Goal: Transaction & Acquisition: Purchase product/service

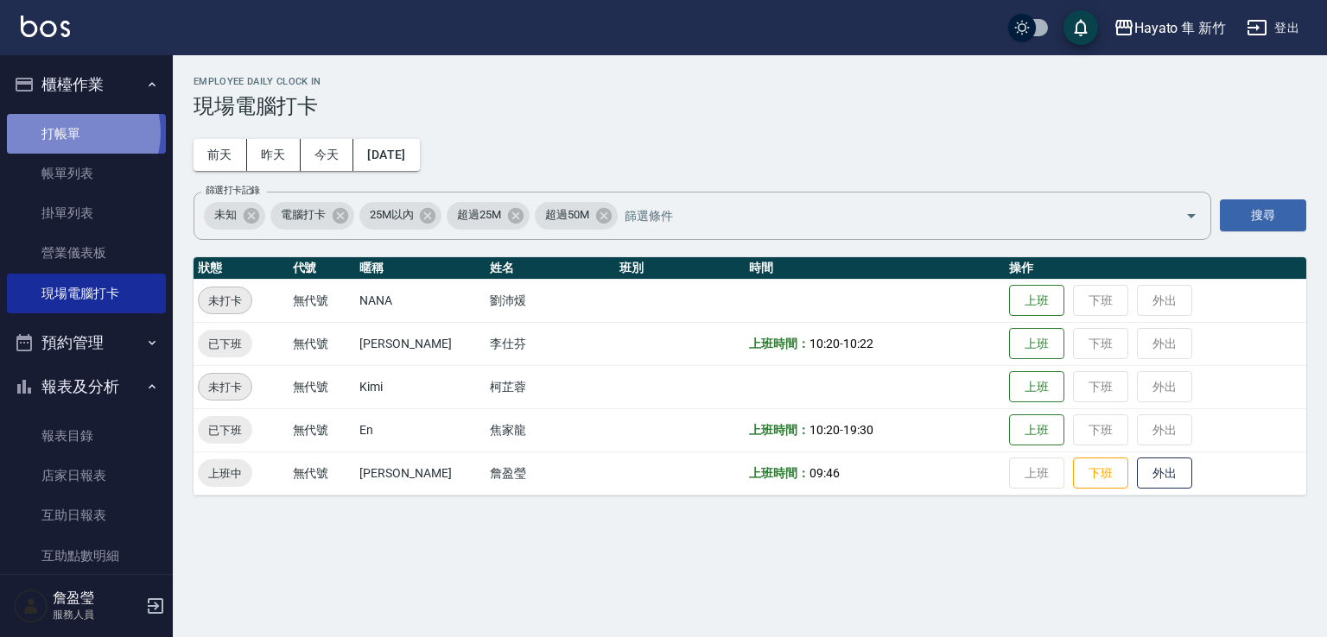
click at [77, 132] on link "打帳單" at bounding box center [86, 134] width 159 height 40
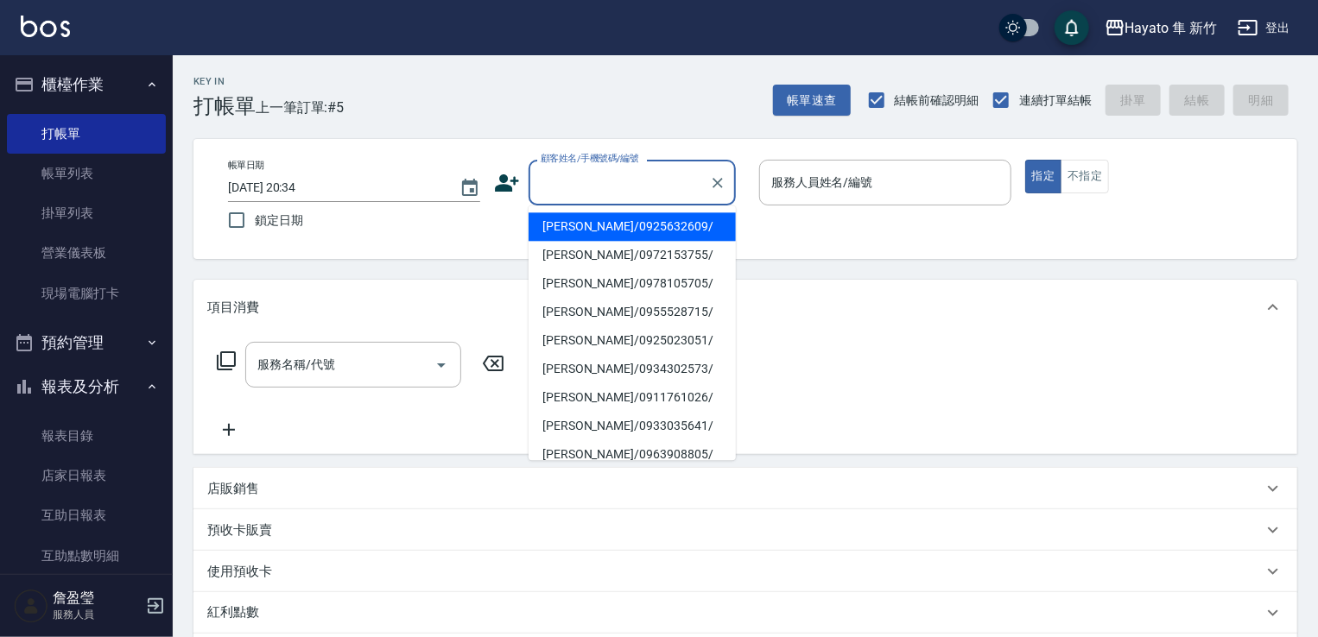
drag, startPoint x: 602, startPoint y: 193, endPoint x: 566, endPoint y: 195, distance: 36.3
click at [600, 193] on input "顧客姓名/手機號碼/編號" at bounding box center [619, 183] width 166 height 30
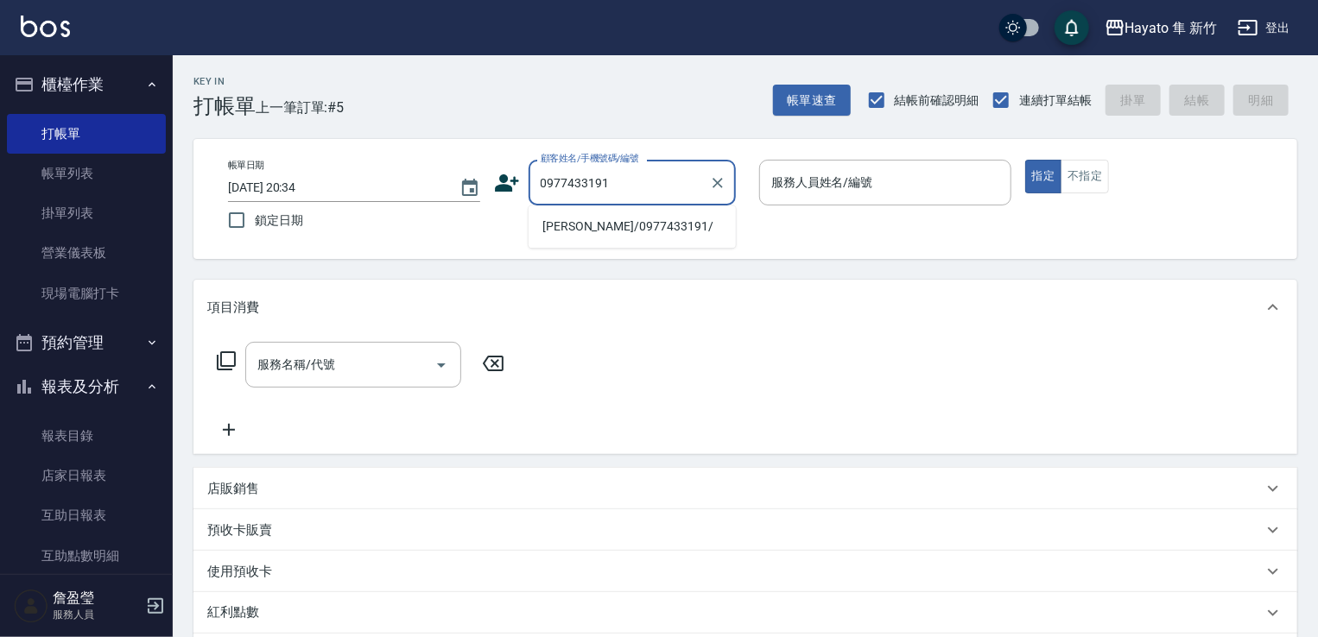
click at [580, 225] on li "[PERSON_NAME]/0977433191/" at bounding box center [632, 226] width 207 height 28
type input "[PERSON_NAME]/0977433191/"
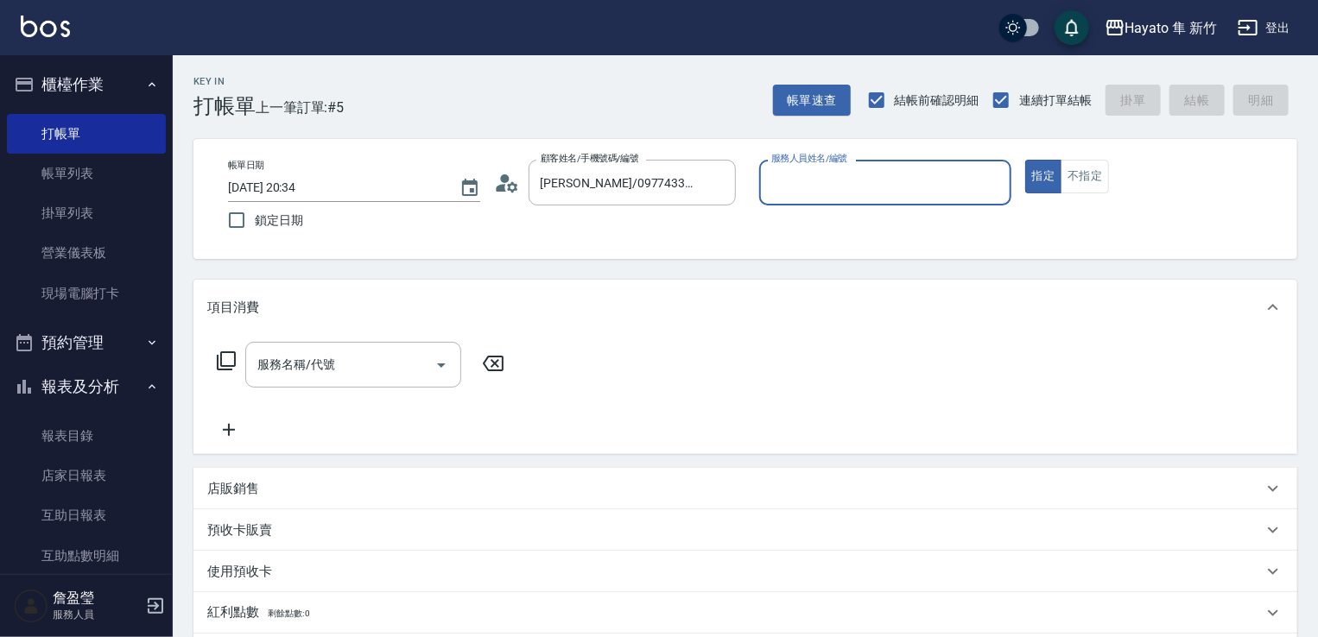
type input "[PERSON_NAME](無代號)"
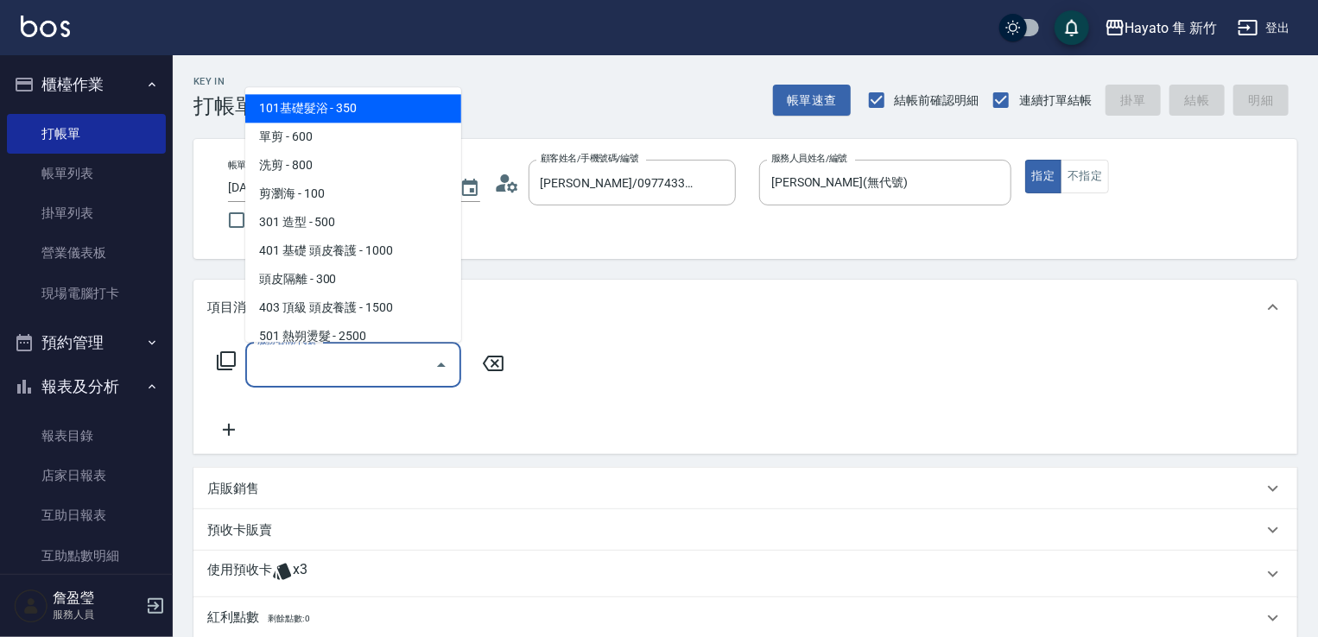
click at [287, 358] on input "服務名稱/代號" at bounding box center [340, 365] width 174 height 30
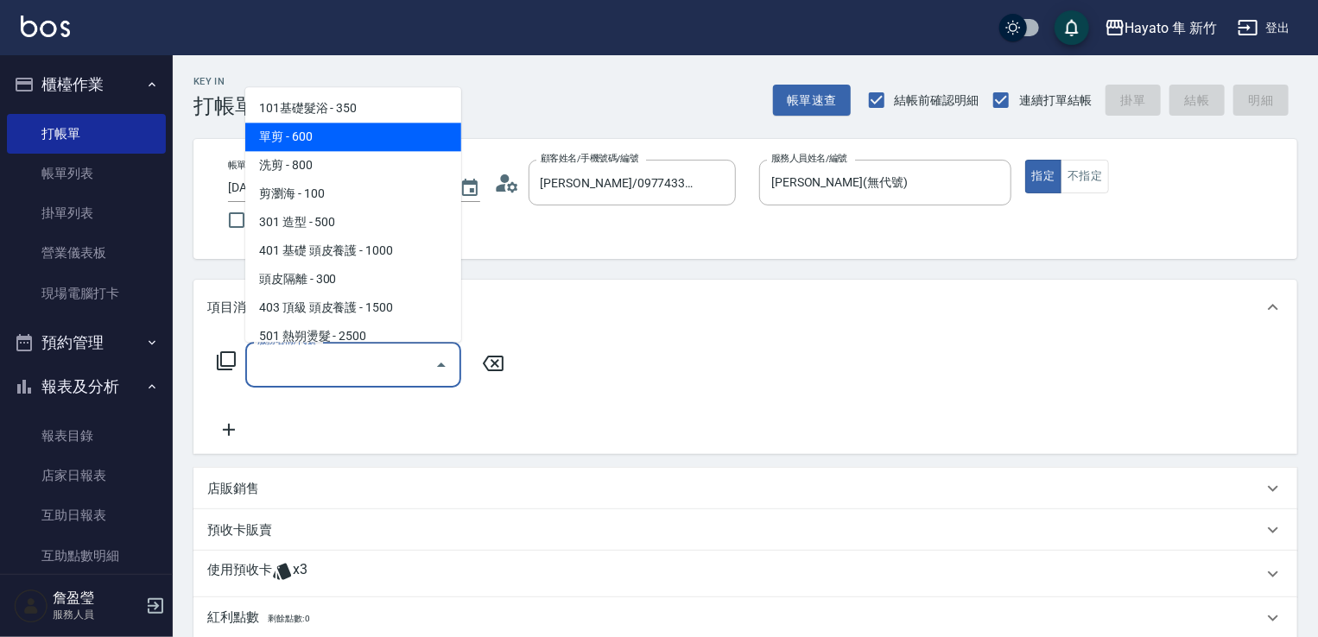
drag, startPoint x: 287, startPoint y: 131, endPoint x: 280, endPoint y: 247, distance: 115.9
click at [284, 129] on span "單剪 - 600" at bounding box center [353, 137] width 216 height 28
type input "單剪(102)"
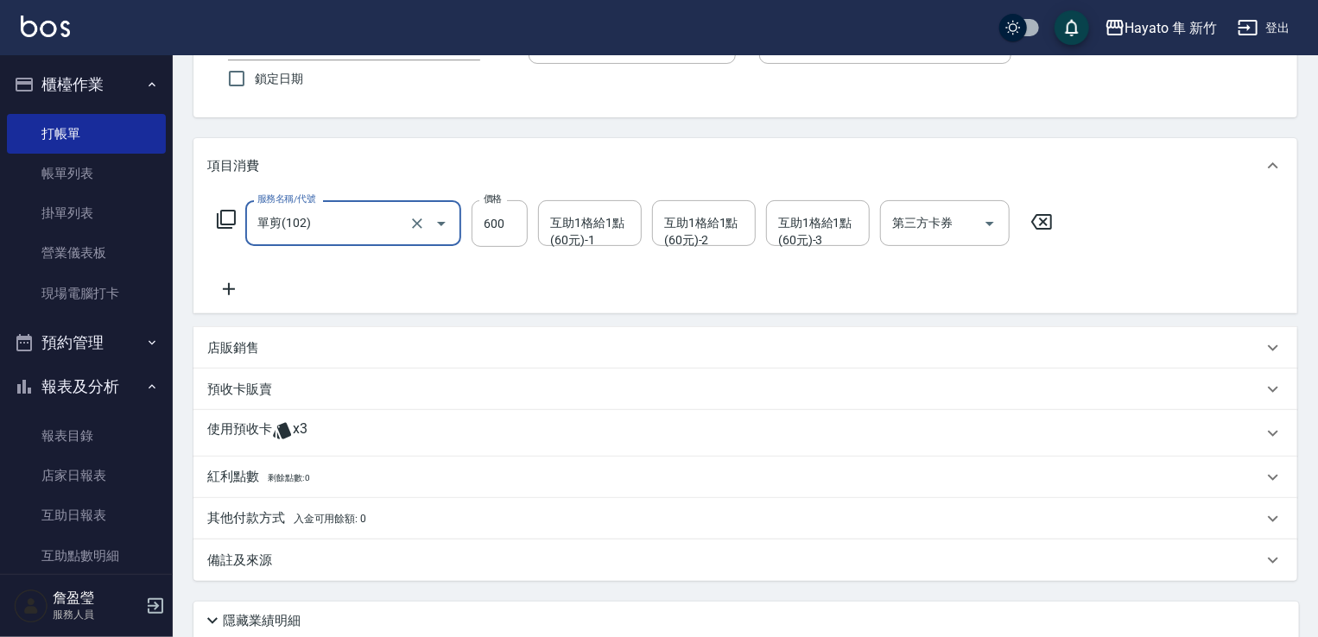
scroll to position [173, 0]
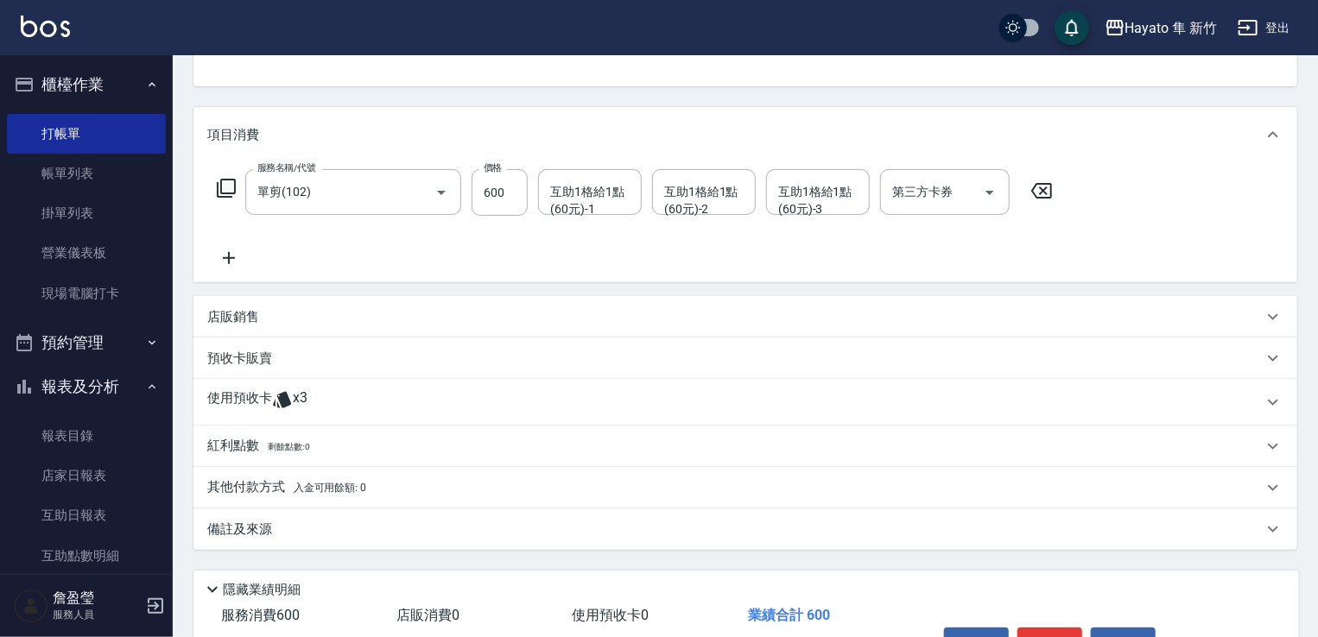
click at [277, 405] on icon at bounding box center [282, 400] width 18 height 16
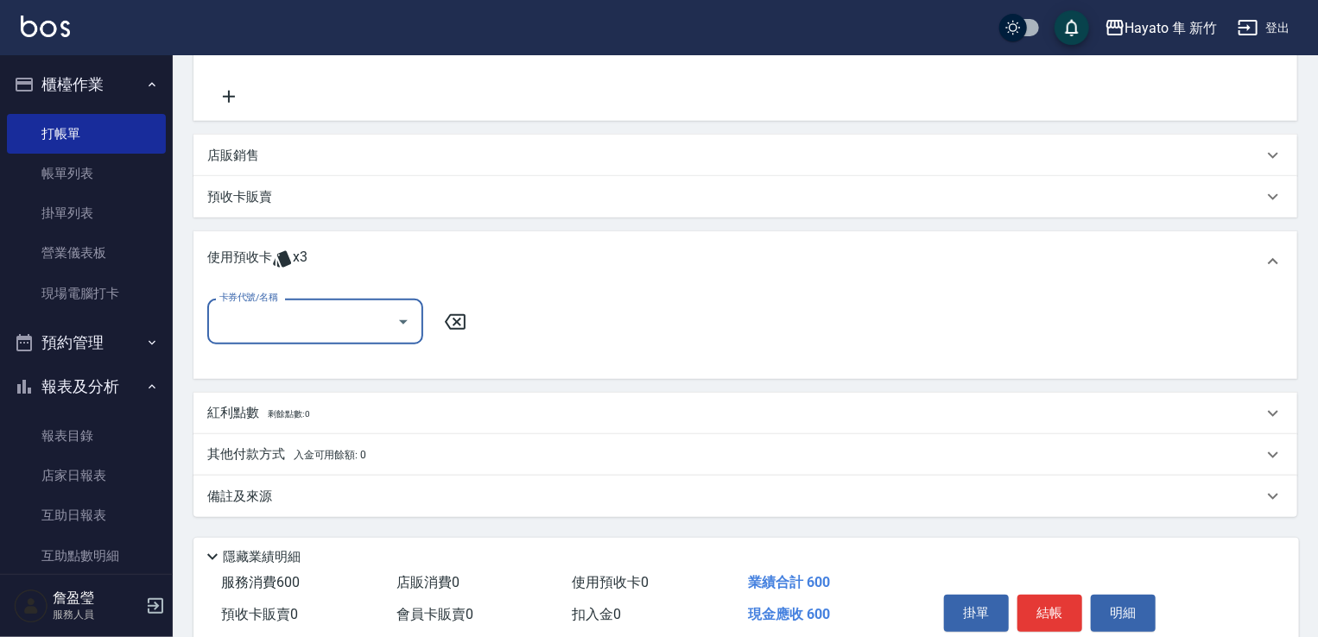
scroll to position [345, 0]
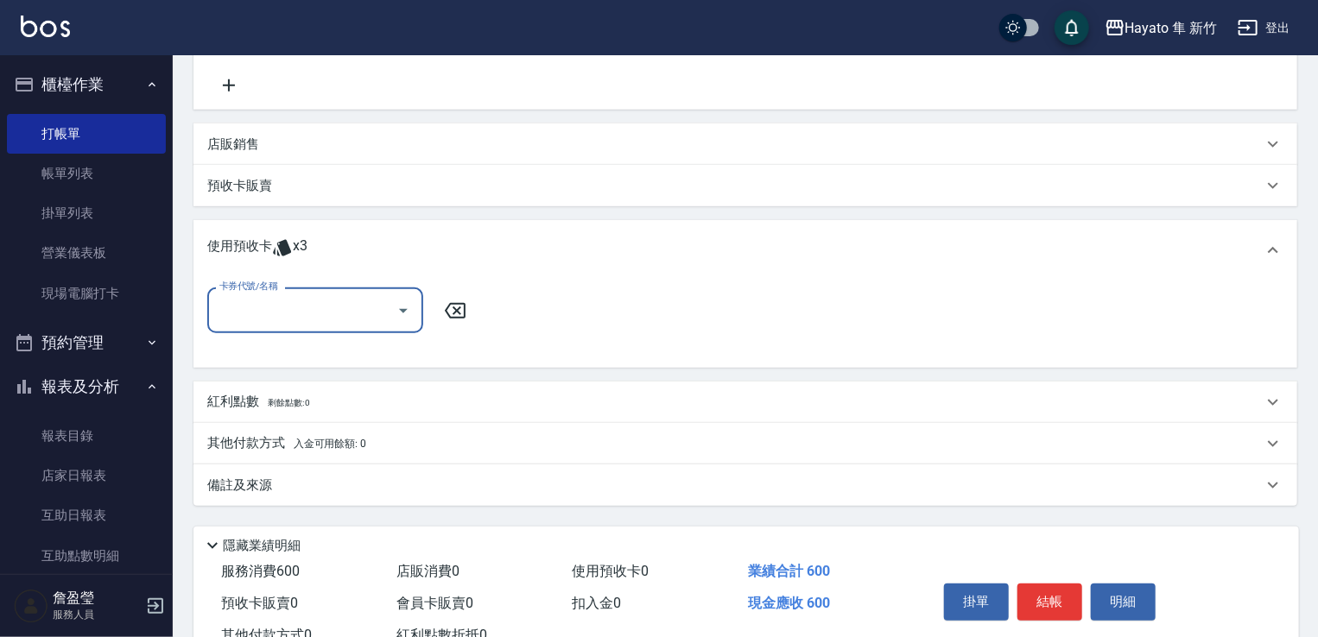
click at [308, 291] on div "卡券代號/名稱" at bounding box center [315, 311] width 216 height 46
click at [304, 364] on div "黑耀光 買5送1 剩餘3張" at bounding box center [315, 354] width 216 height 28
type input "黑耀光 買5送1"
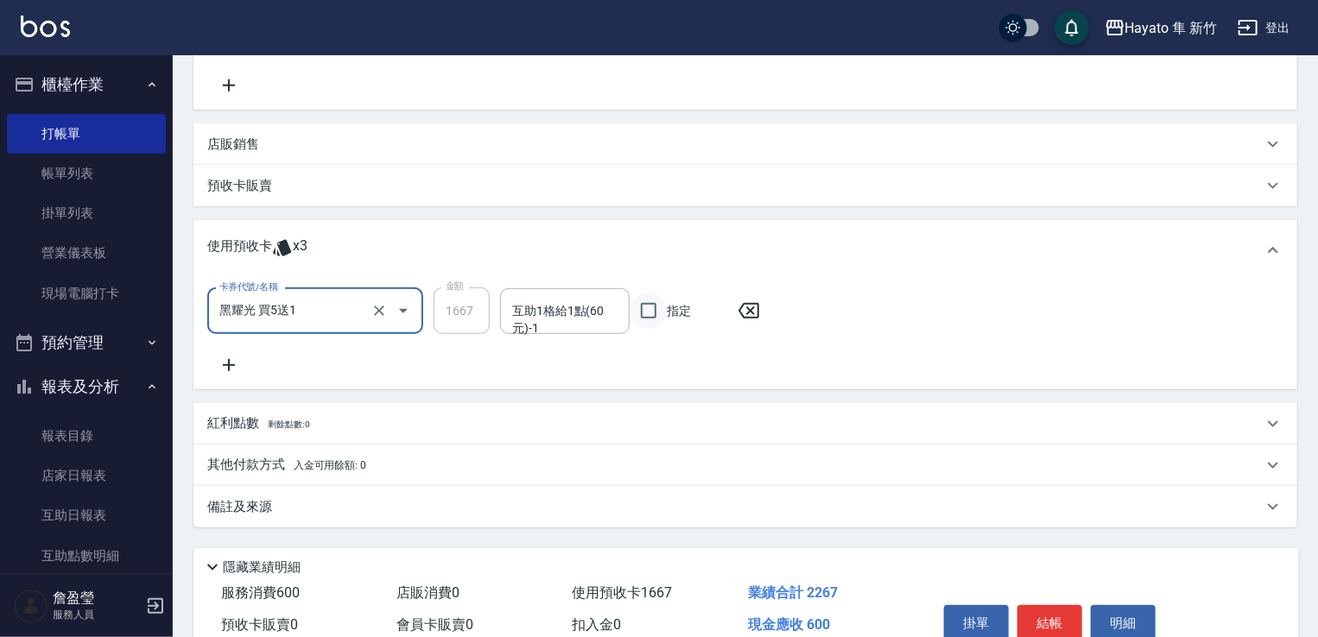
click at [644, 308] on input "指定" at bounding box center [648, 311] width 36 height 36
checkbox input "true"
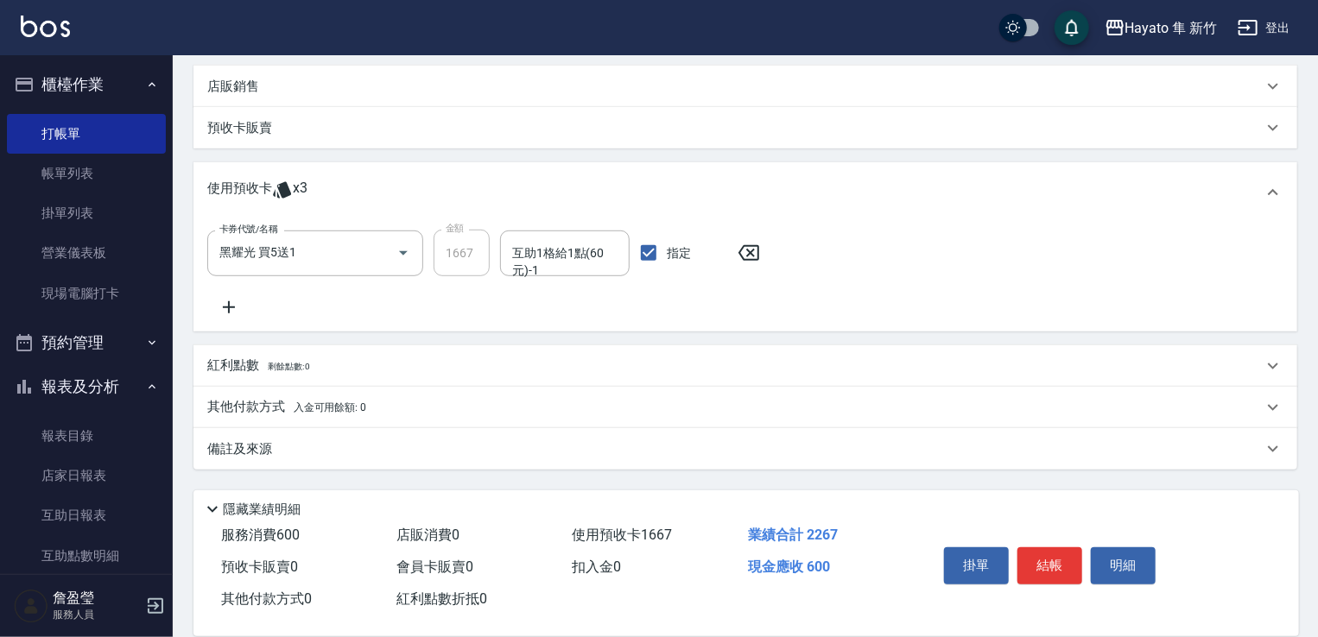
scroll to position [428, 0]
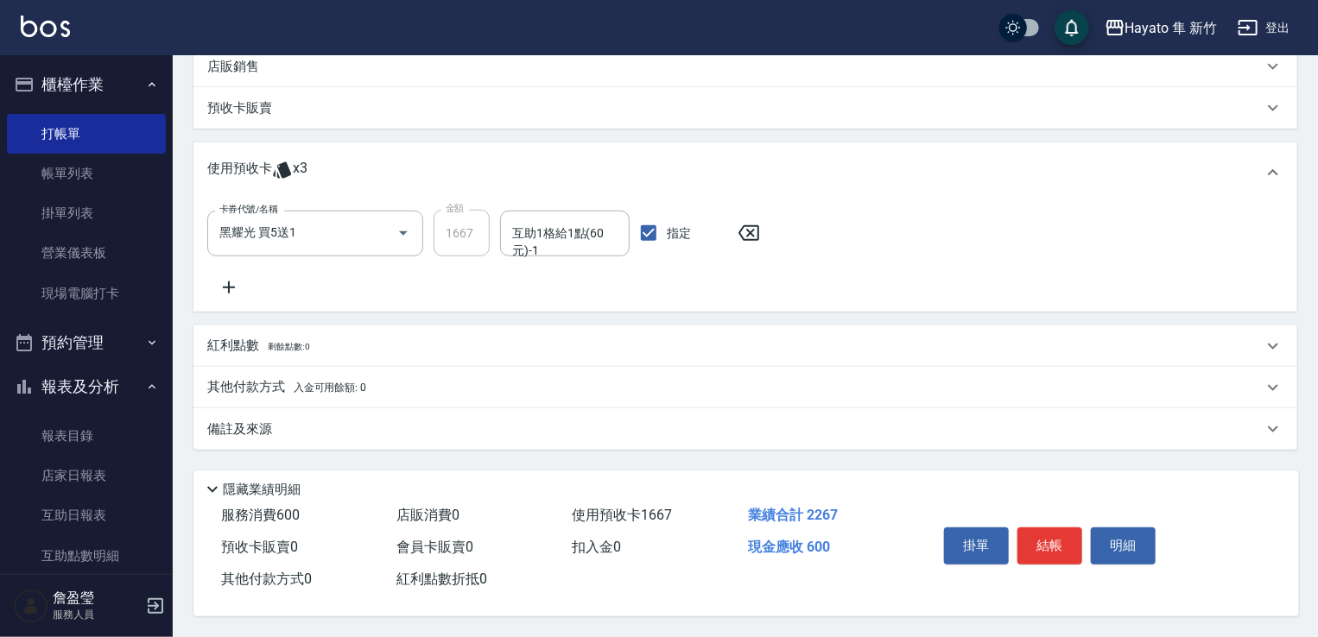
click at [310, 422] on div "備註及來源" at bounding box center [734, 430] width 1055 height 18
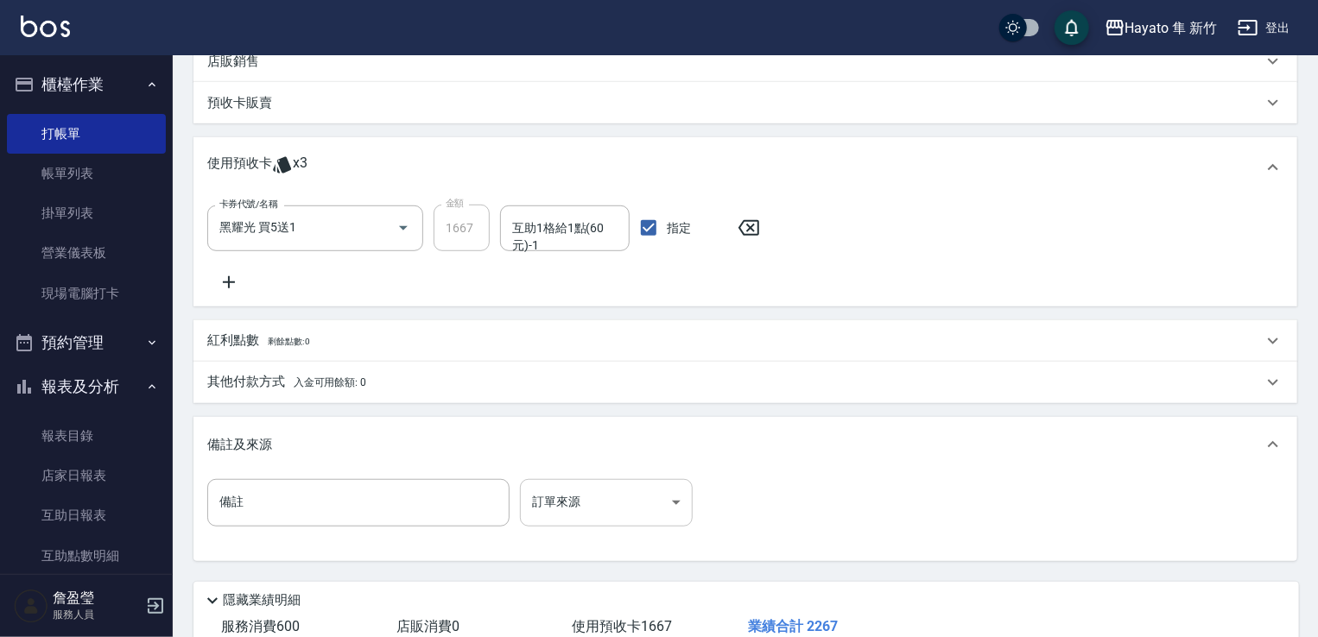
click at [604, 498] on body "Hayato 隼 新竹 登出 櫃檯作業 打帳單 帳單列表 掛單列表 營業儀表板 現場電腦打卡 預約管理 預約管理 報表及分析 報表目錄 店家日報表 互助日報表…" at bounding box center [659, 160] width 1318 height 1177
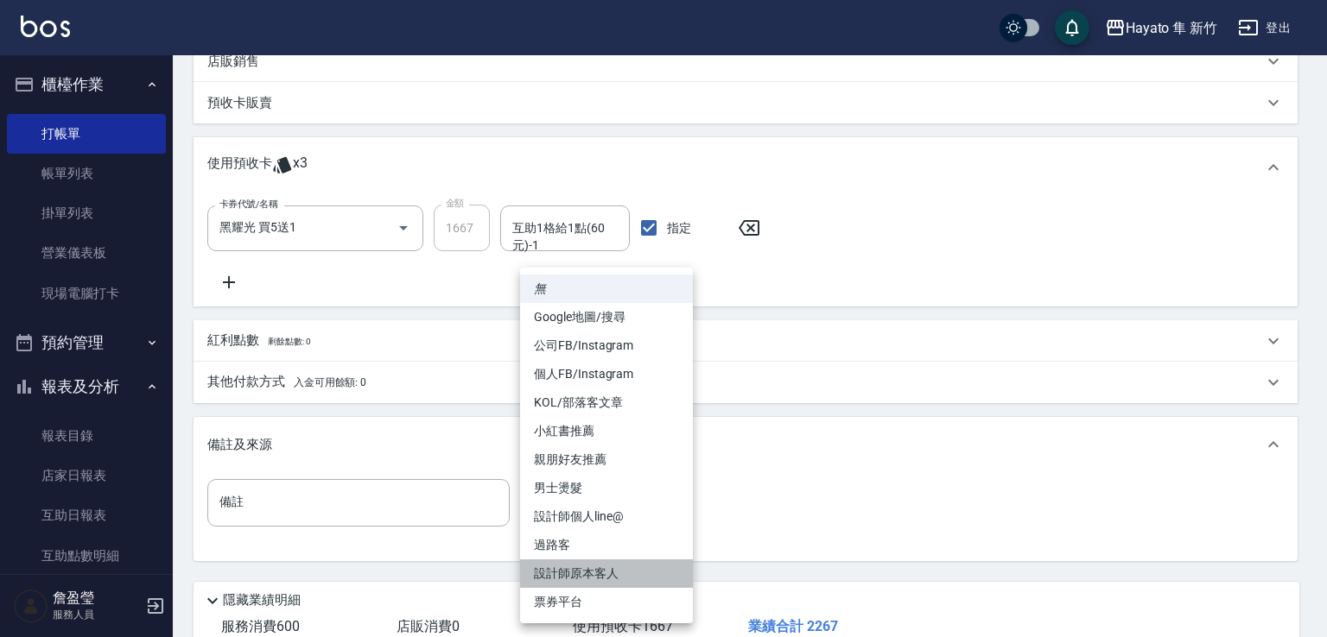
click at [618, 560] on li "設計師原本客人" at bounding box center [606, 574] width 173 height 28
type input "設計師原本客人"
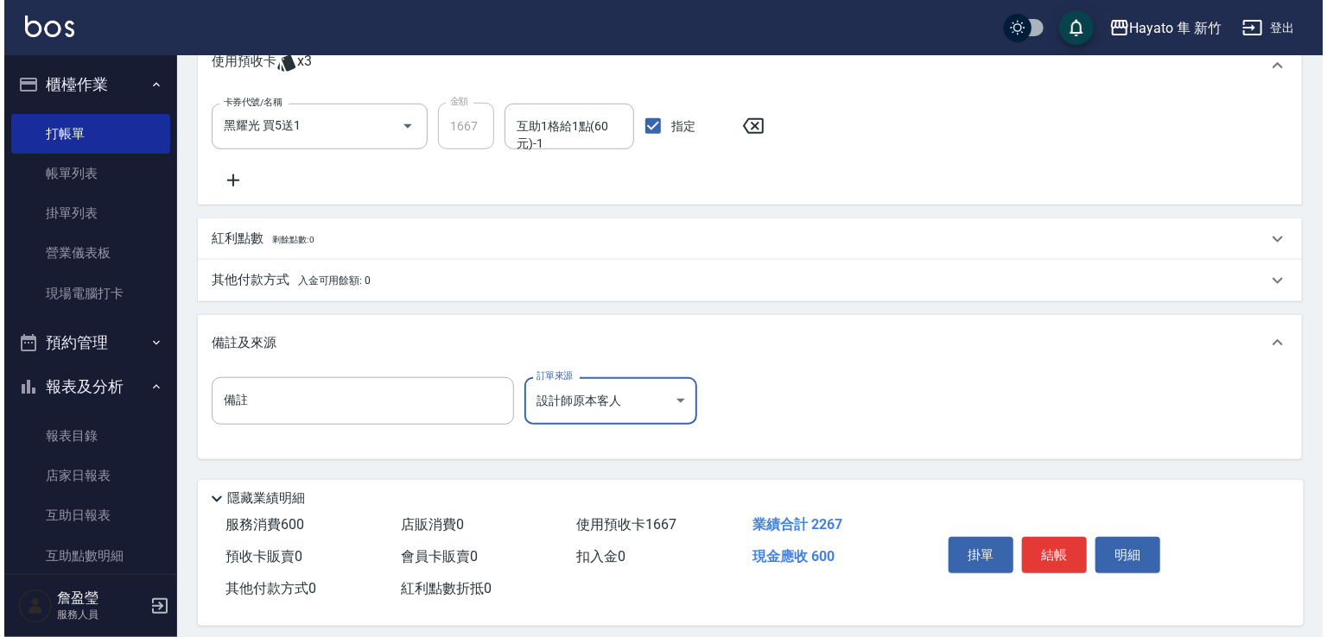
scroll to position [545, 0]
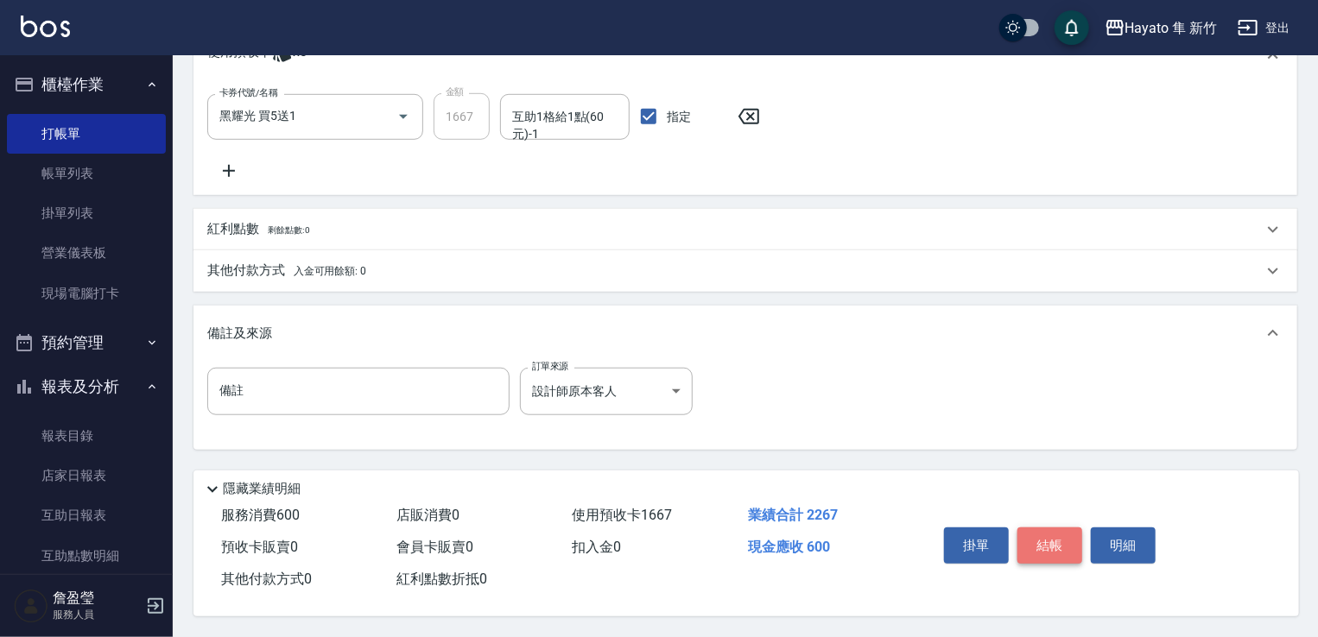
click at [1033, 546] on button "結帳" at bounding box center [1049, 546] width 65 height 36
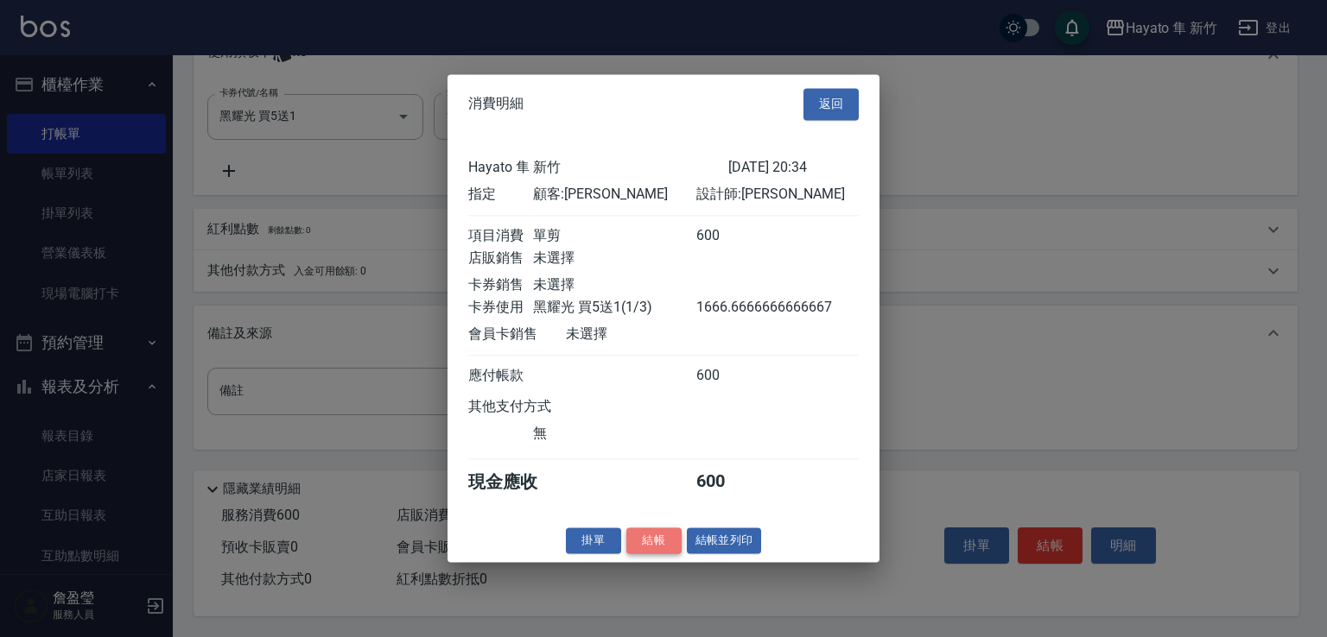
click at [652, 548] on button "結帳" at bounding box center [653, 541] width 55 height 27
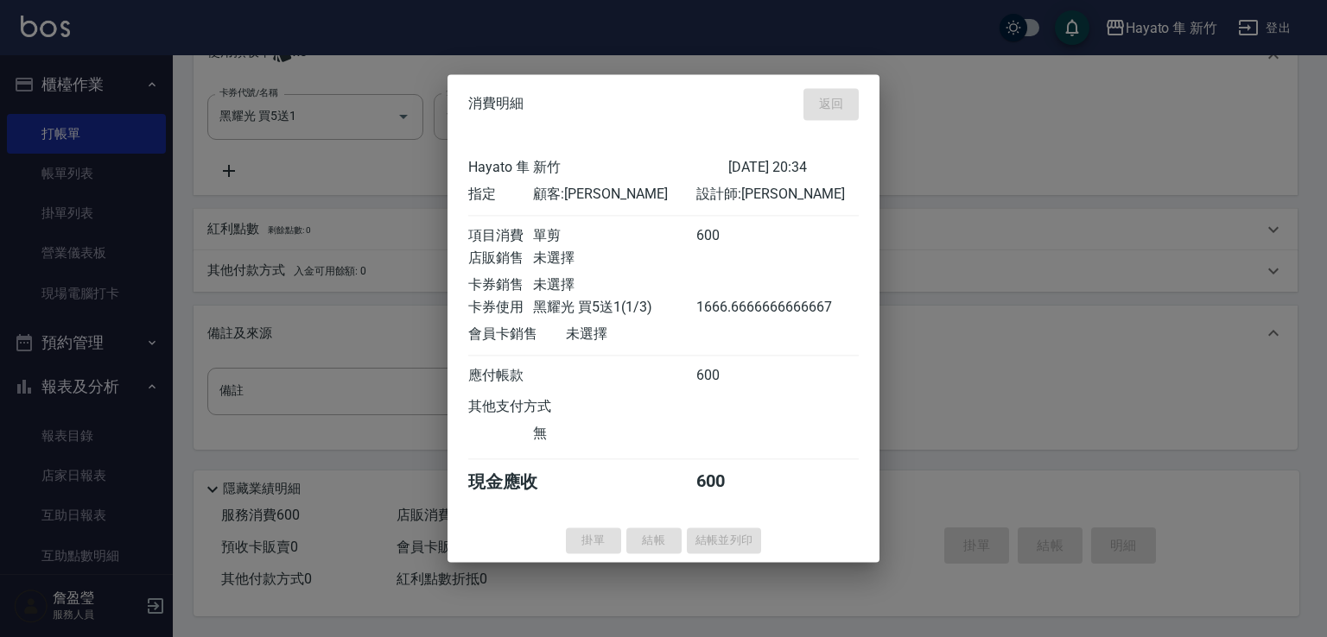
type input "[DATE] 20:35"
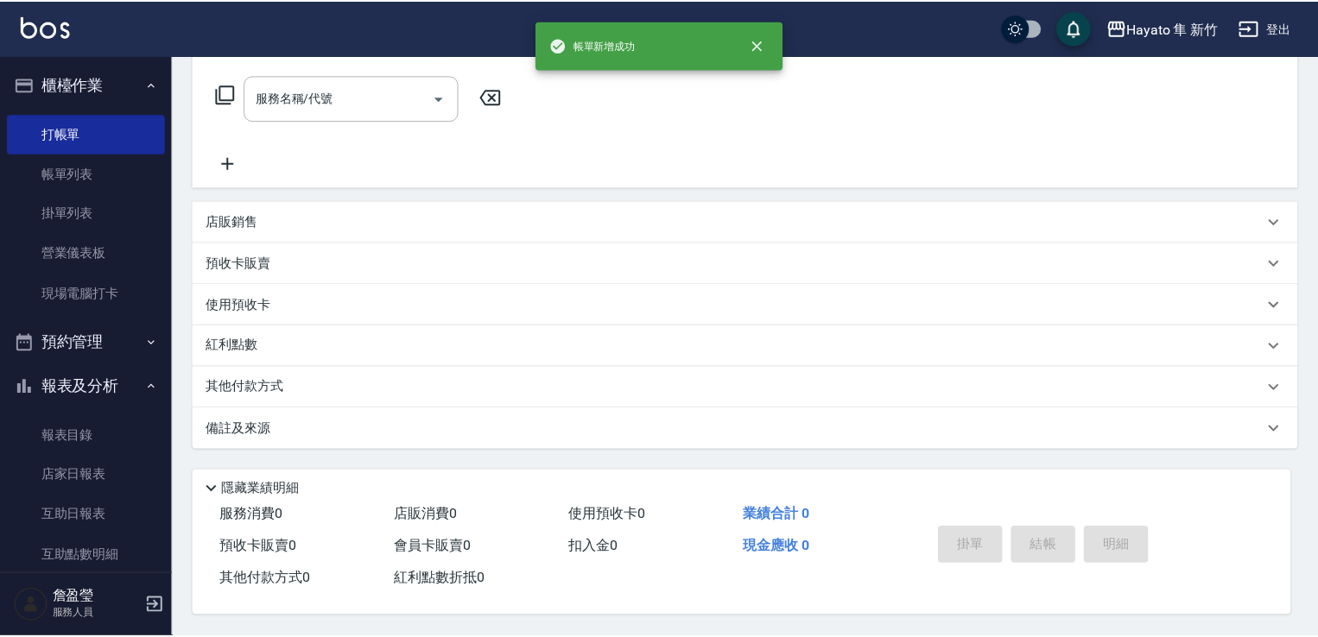
scroll to position [0, 0]
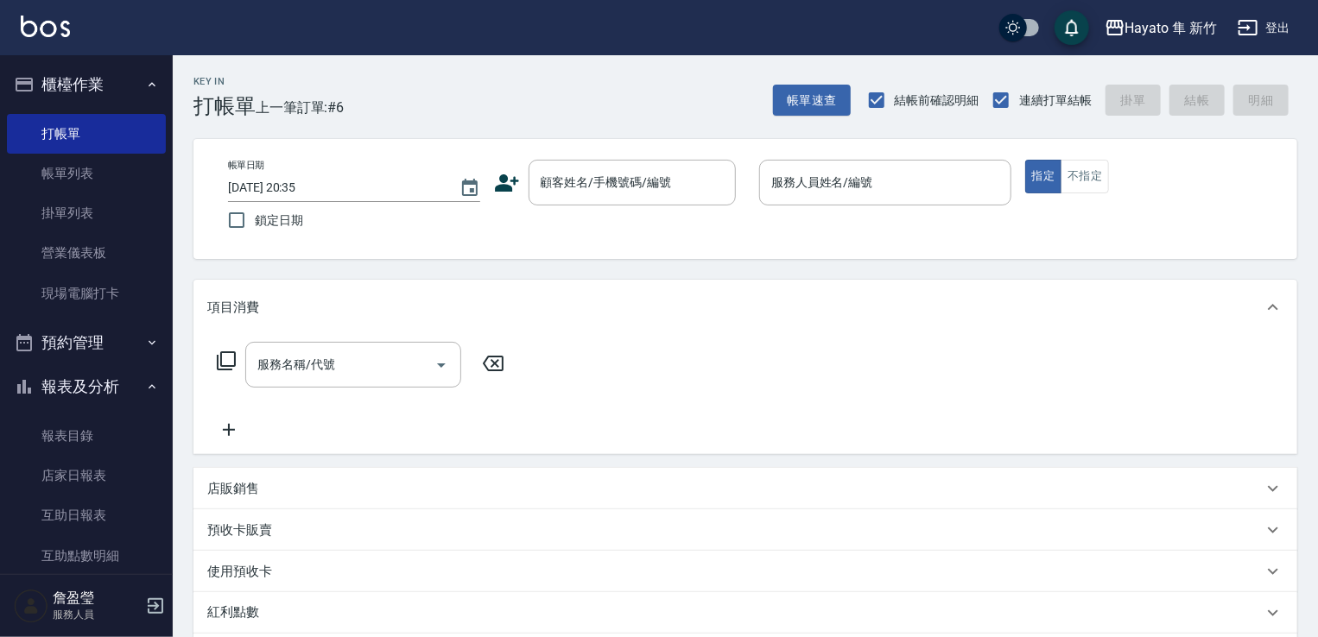
click at [501, 180] on icon at bounding box center [507, 182] width 24 height 17
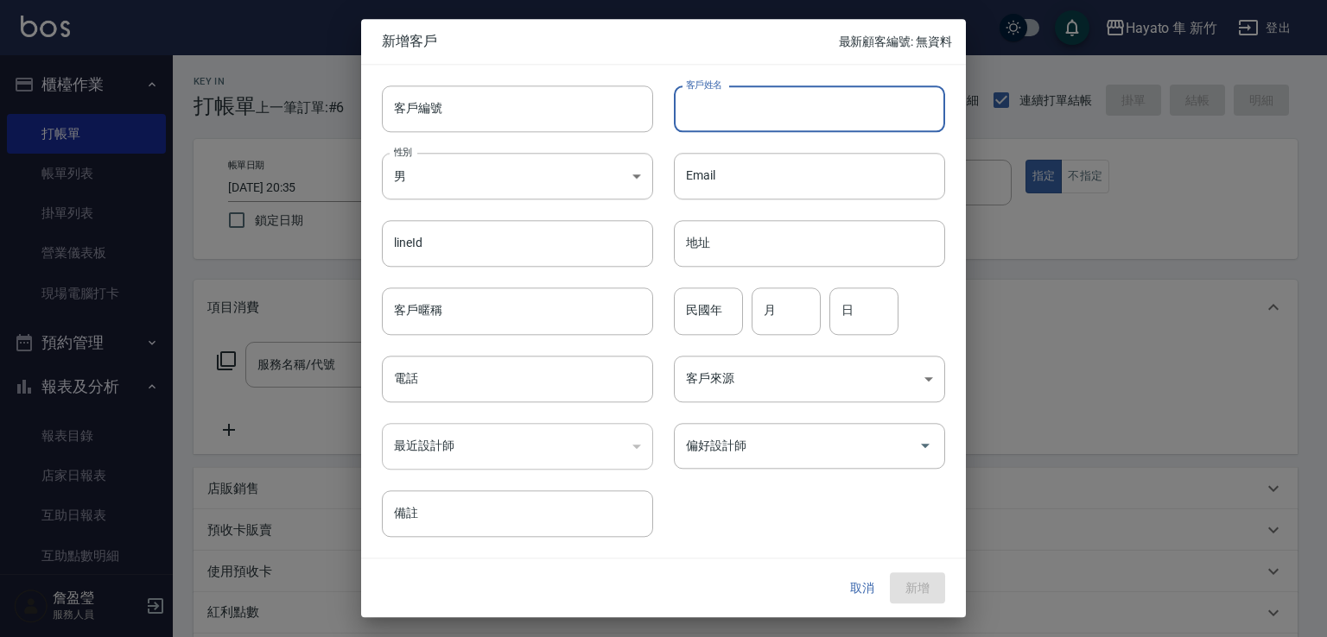
drag, startPoint x: 729, startPoint y: 122, endPoint x: 723, endPoint y: 104, distance: 18.3
click at [729, 122] on input "客戶姓名" at bounding box center [809, 108] width 271 height 47
click at [739, 116] on input "[PERSON_NAME]" at bounding box center [809, 108] width 271 height 47
drag, startPoint x: 687, startPoint y: 103, endPoint x: 757, endPoint y: 92, distance: 70.7
click at [757, 92] on input "吳唸綺" at bounding box center [809, 108] width 271 height 47
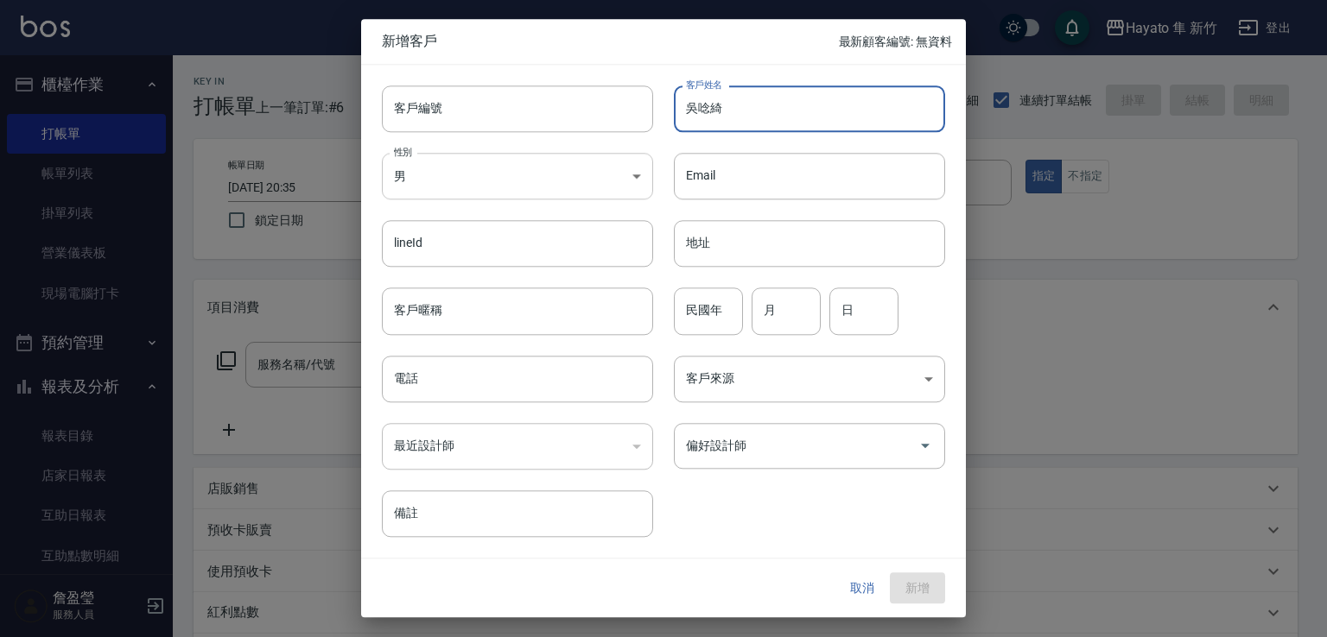
type input "吳唸綺"
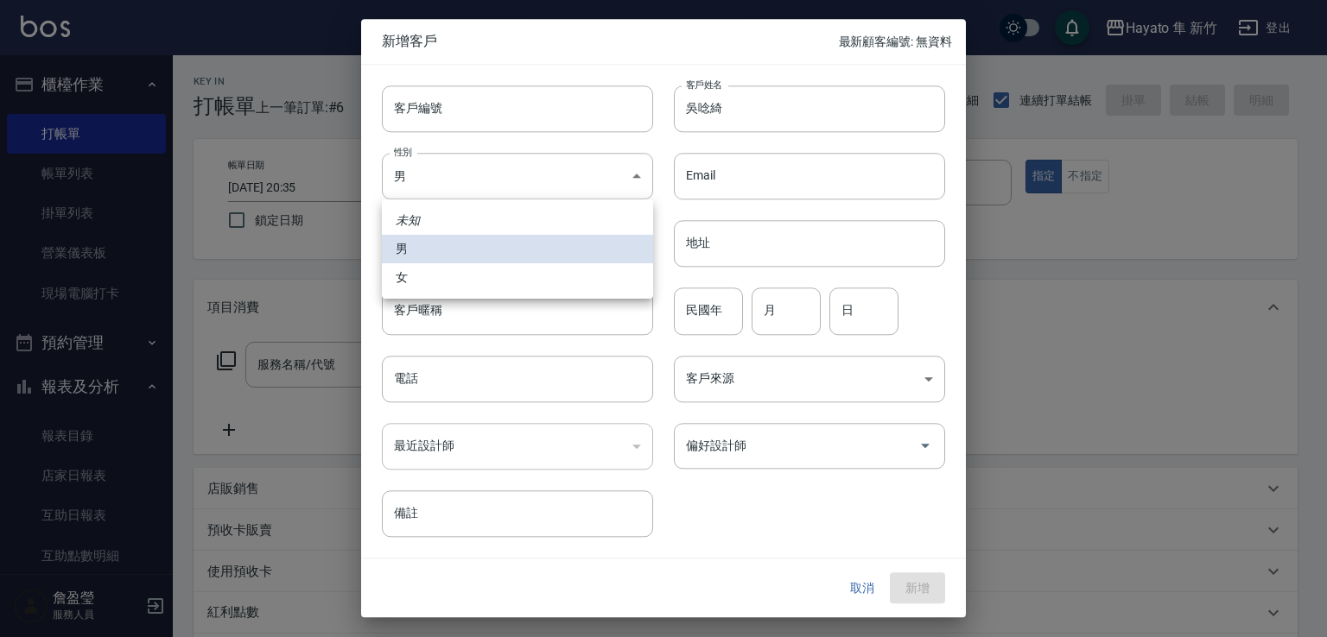
drag, startPoint x: 497, startPoint y: 170, endPoint x: 496, endPoint y: 225, distance: 55.3
click at [494, 168] on body "Hayato 隼 新竹 登出 櫃檯作業 打帳單 帳單列表 掛單列表 營業儀表板 現場電腦打卡 預約管理 預約管理 報表及分析 報表目錄 店家日報表 互助日報表…" at bounding box center [663, 452] width 1327 height 904
click at [509, 284] on li "女" at bounding box center [517, 277] width 271 height 28
type input "[DEMOGRAPHIC_DATA]"
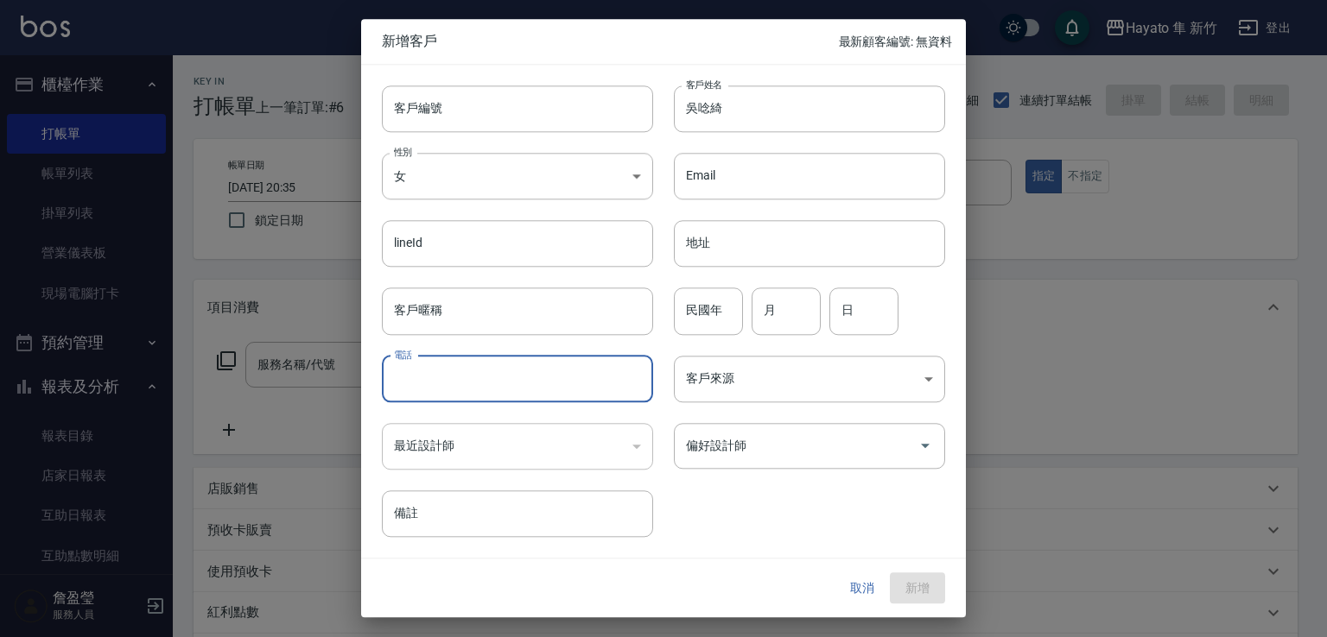
click at [523, 377] on input "電話" at bounding box center [517, 379] width 271 height 47
type input "0975232897"
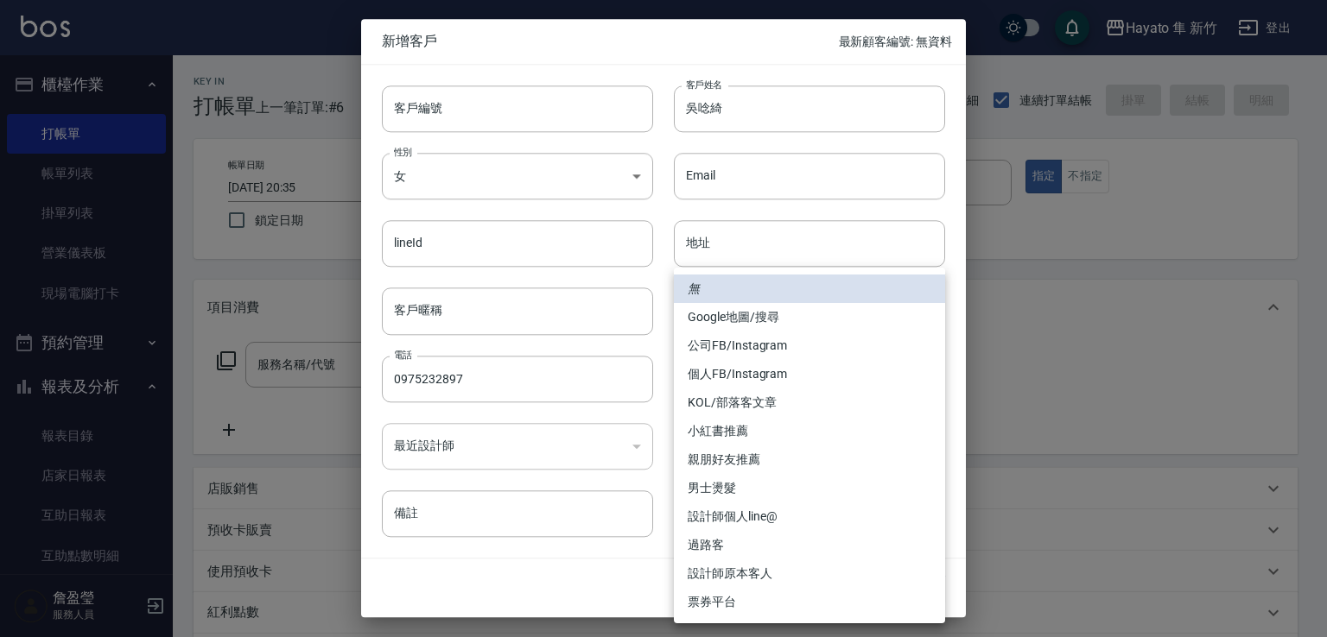
click at [694, 388] on body "Hayato 隼 新竹 登出 櫃檯作業 打帳單 帳單列表 掛單列表 營業儀表板 現場電腦打卡 預約管理 預約管理 報表及分析 報表目錄 店家日報表 互助日報表…" at bounding box center [663, 452] width 1327 height 904
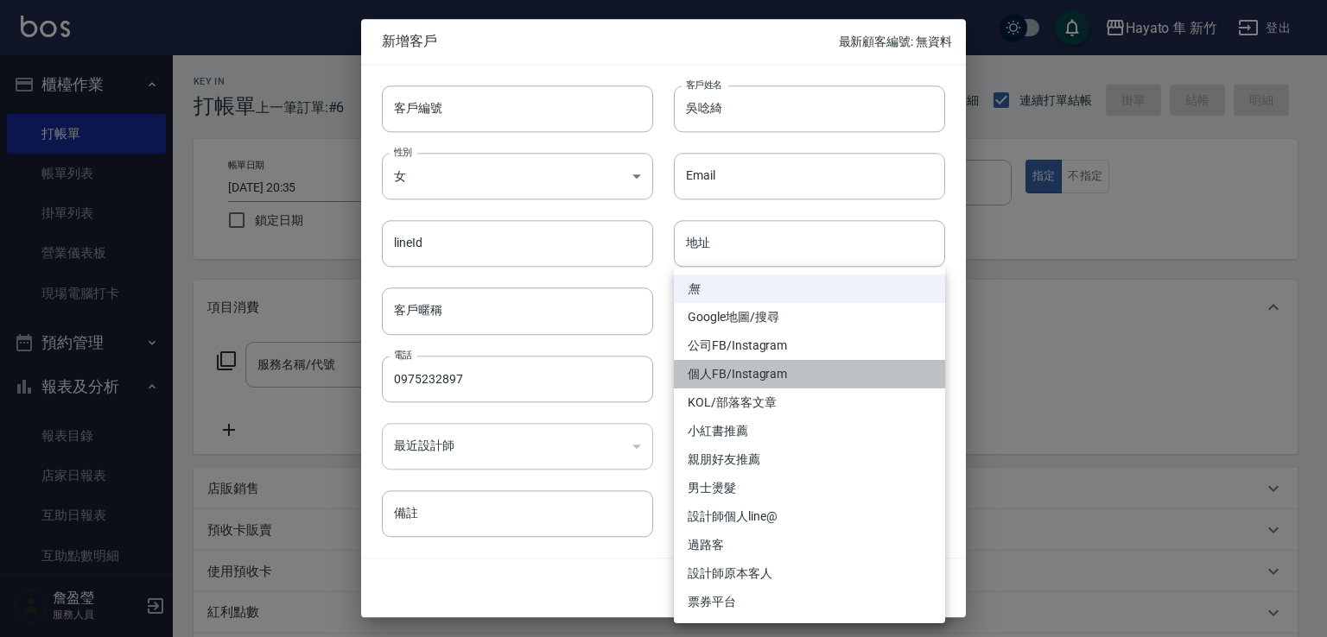
click at [703, 379] on li "個人FB/Instagram" at bounding box center [809, 374] width 271 height 28
type input "個人FB/Instagram"
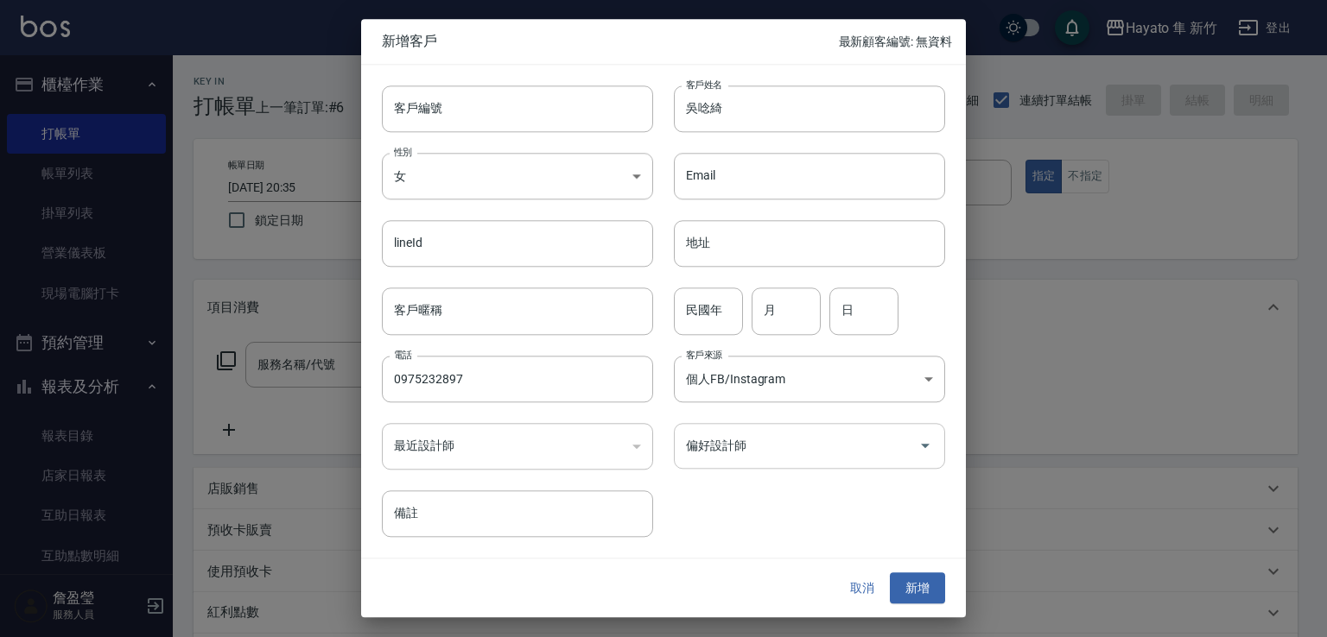
click at [703, 460] on input "偏好設計師" at bounding box center [796, 446] width 230 height 30
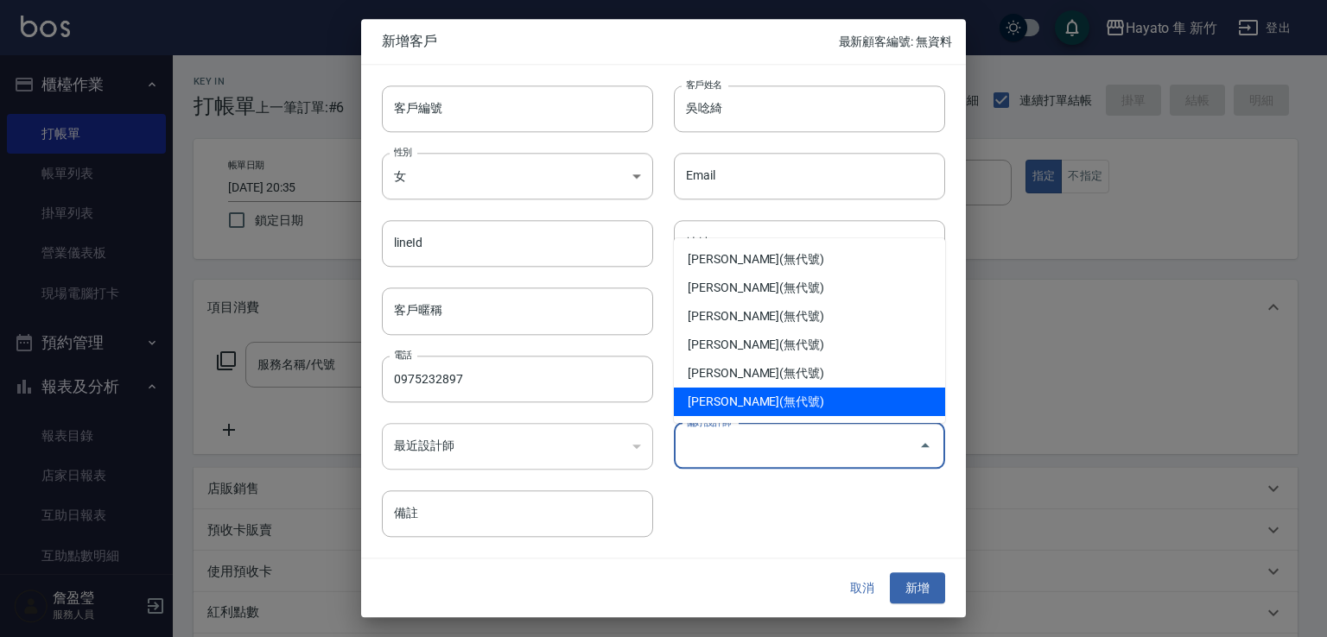
click at [755, 396] on li "[PERSON_NAME](無代號)" at bounding box center [809, 402] width 271 height 28
type input "李仕芬"
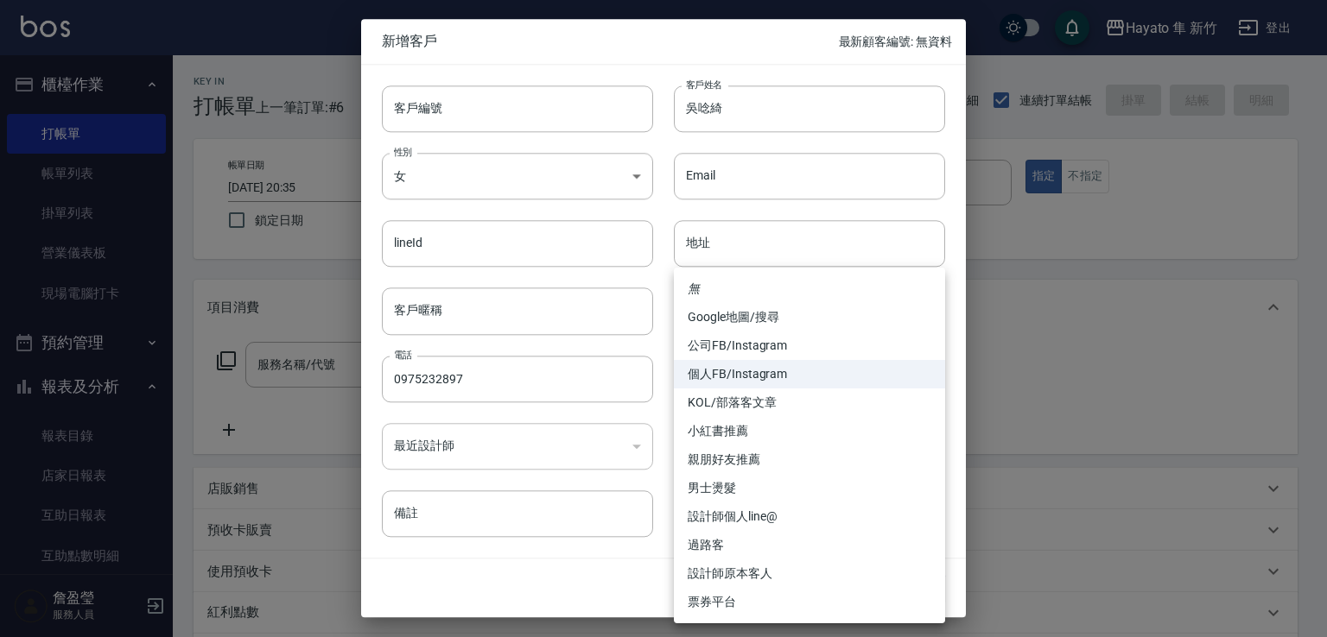
click at [744, 388] on body "Hayato 隼 新竹 登出 櫃檯作業 打帳單 帳單列表 掛單列表 營業儀表板 現場電腦打卡 預約管理 預約管理 報表及分析 報表目錄 店家日報表 互助日報表…" at bounding box center [663, 452] width 1327 height 904
click at [693, 455] on li "親朋好友推薦" at bounding box center [809, 460] width 271 height 28
type input "親朋好友推薦"
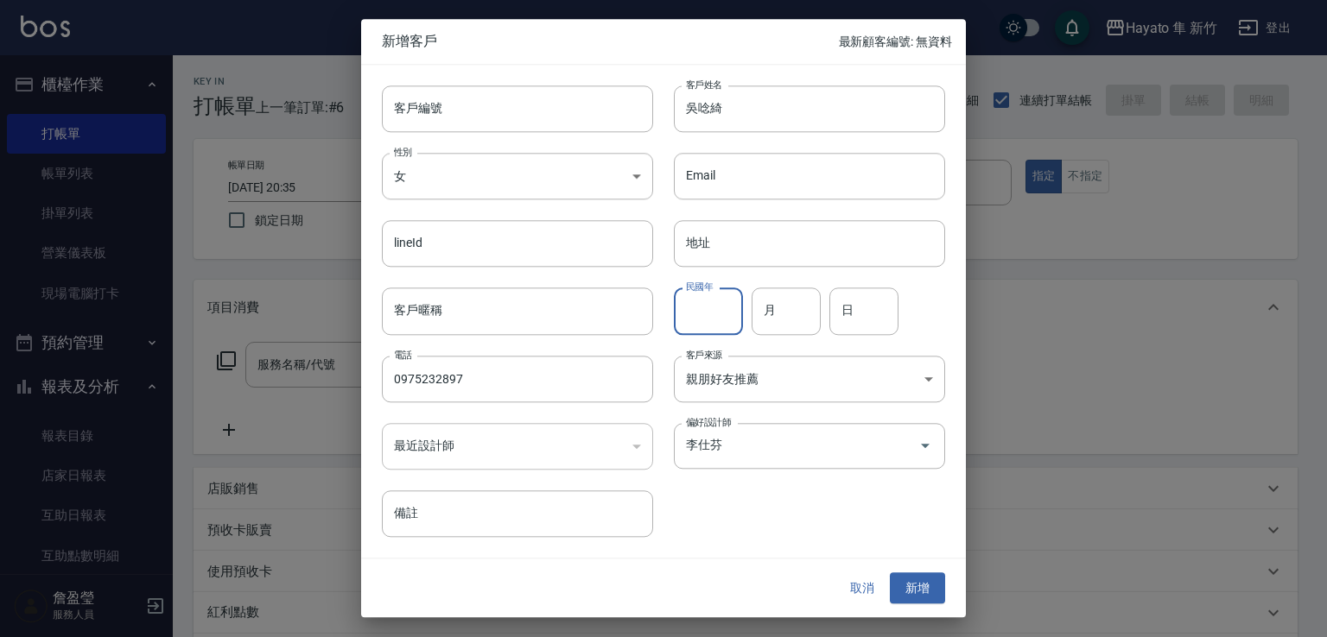
click at [694, 319] on input "民國年" at bounding box center [708, 311] width 69 height 47
type input "85"
click at [777, 319] on input "月" at bounding box center [785, 311] width 69 height 47
type input "5"
click at [870, 316] on input "日" at bounding box center [863, 311] width 69 height 47
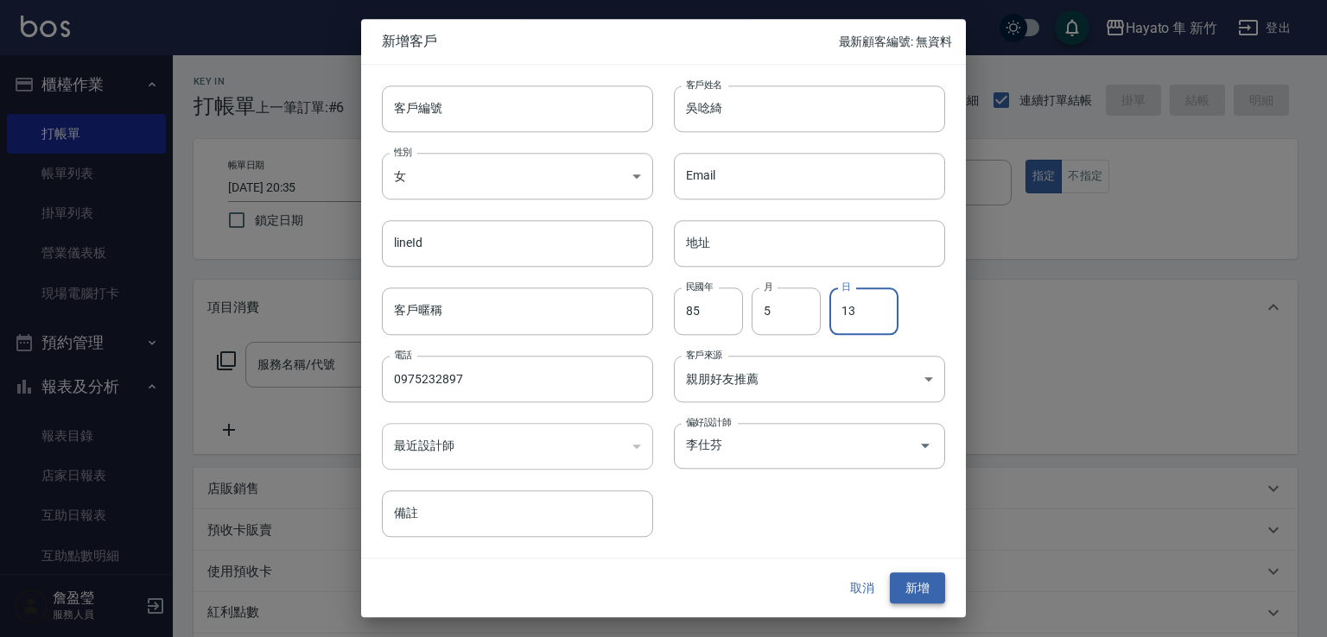
type input "13"
click at [906, 588] on button "新增" at bounding box center [917, 589] width 55 height 32
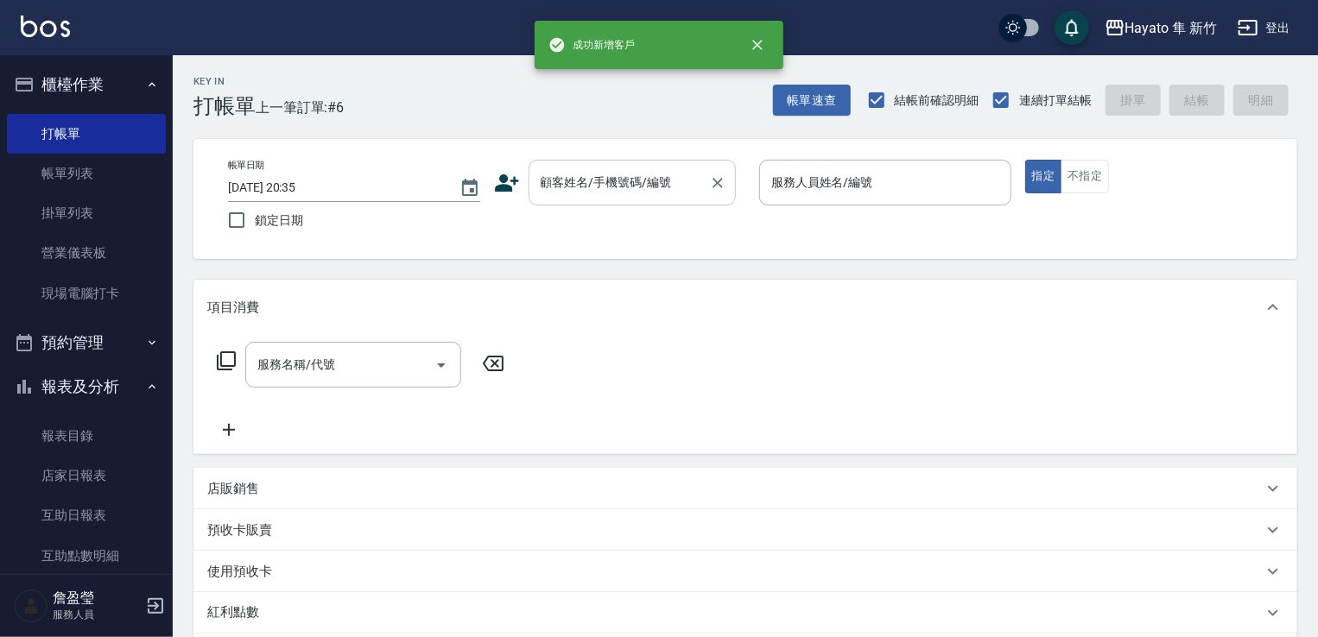
click at [560, 172] on input "顧客姓名/手機號碼/編號" at bounding box center [619, 183] width 166 height 30
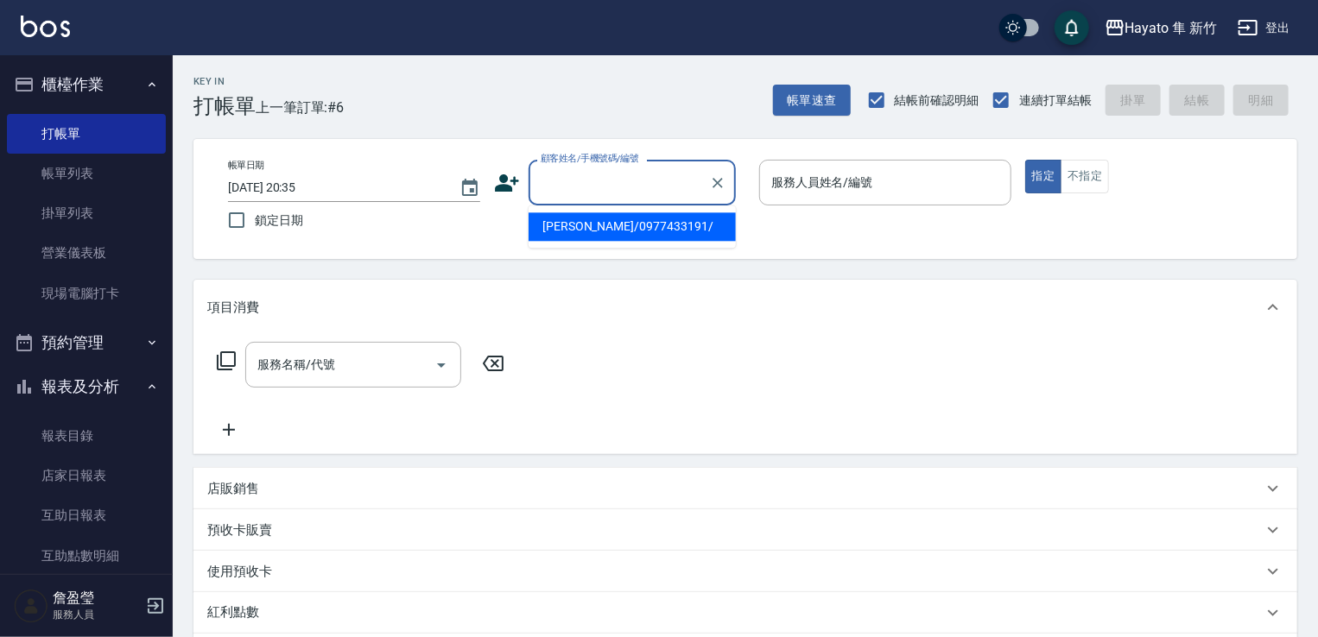
paste input "吳唸綺"
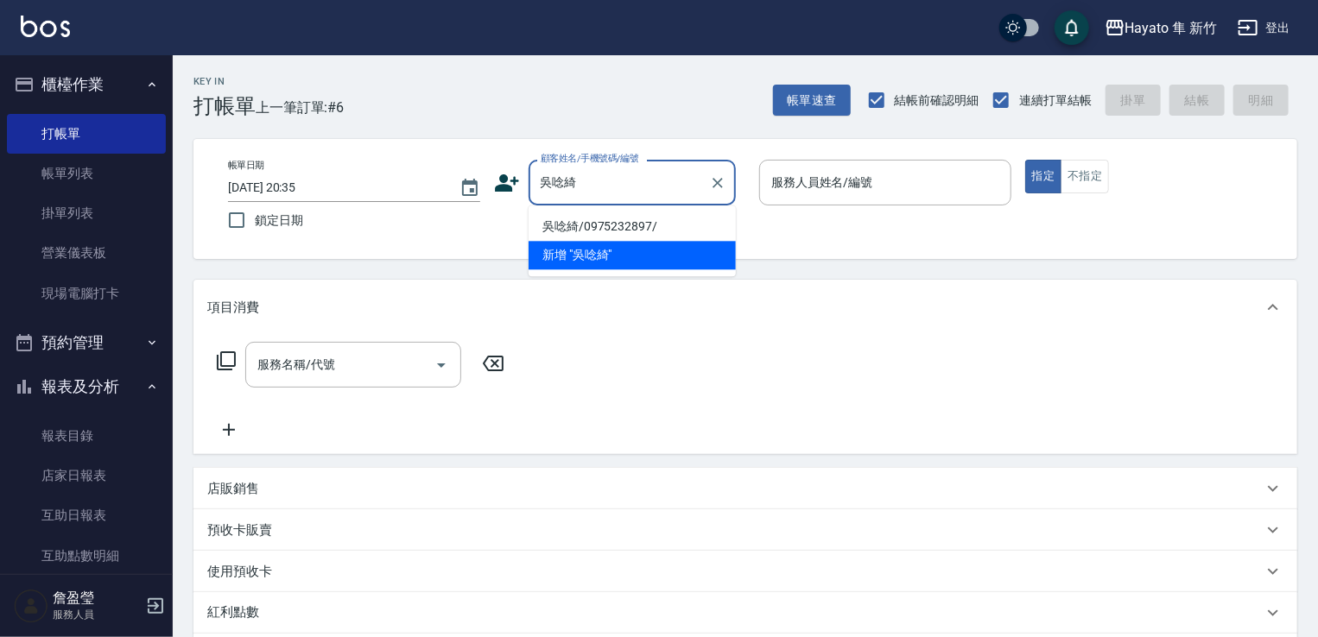
drag, startPoint x: 580, startPoint y: 232, endPoint x: 1014, endPoint y: 208, distance: 434.2
click at [598, 222] on li "吳唸綺/0975232897/" at bounding box center [632, 226] width 207 height 28
type input "吳唸綺/0975232897/"
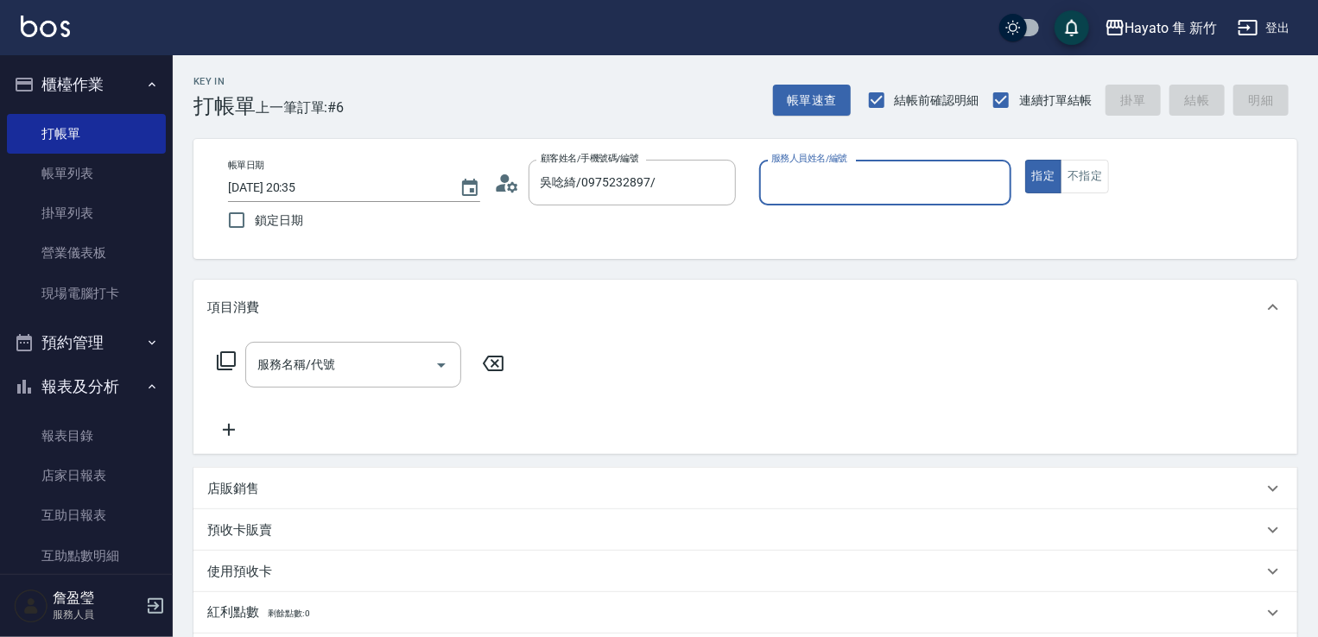
type input "[PERSON_NAME](無代號)"
click at [319, 358] on input "服務名稱/代號" at bounding box center [340, 365] width 174 height 30
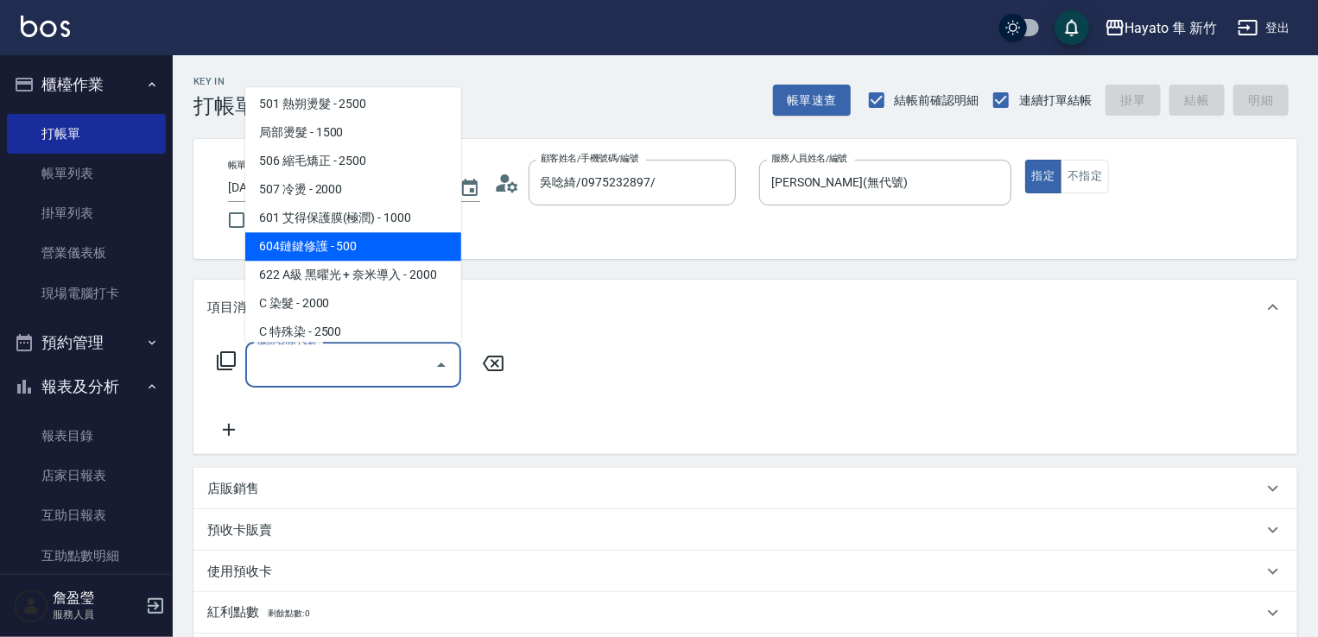
scroll to position [259, 0]
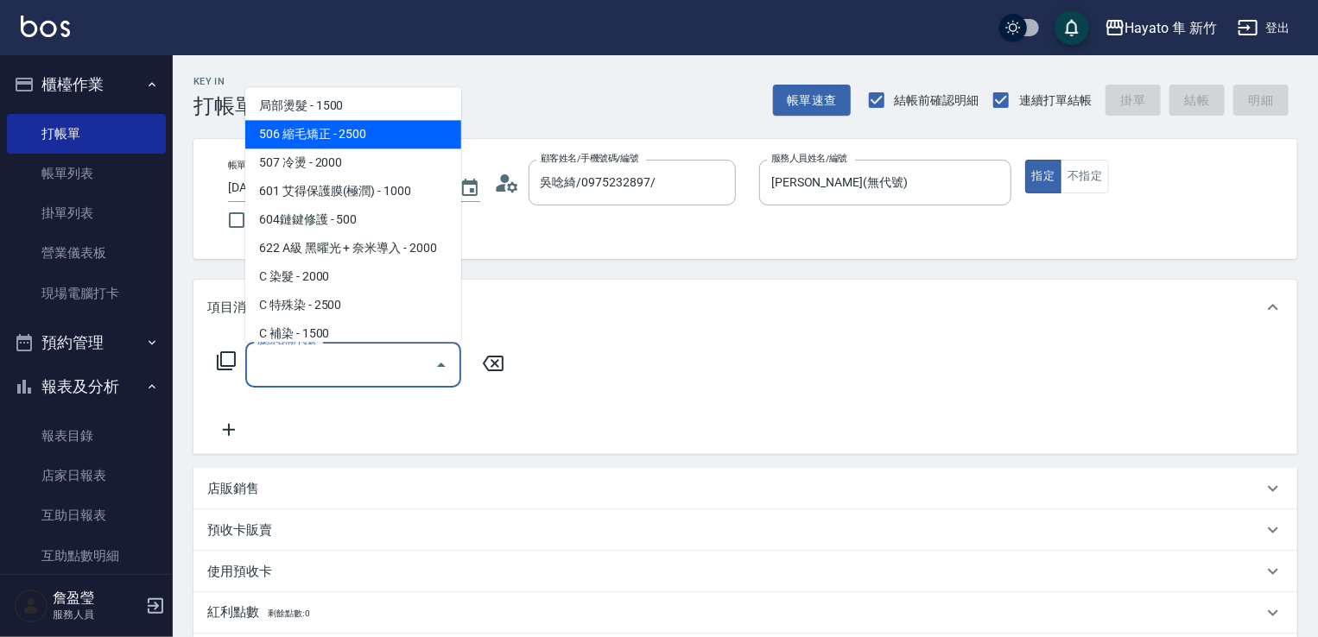
click at [299, 137] on span "506 縮毛矯正 - 2500" at bounding box center [353, 134] width 216 height 28
type input "506 縮毛矯正 (506)"
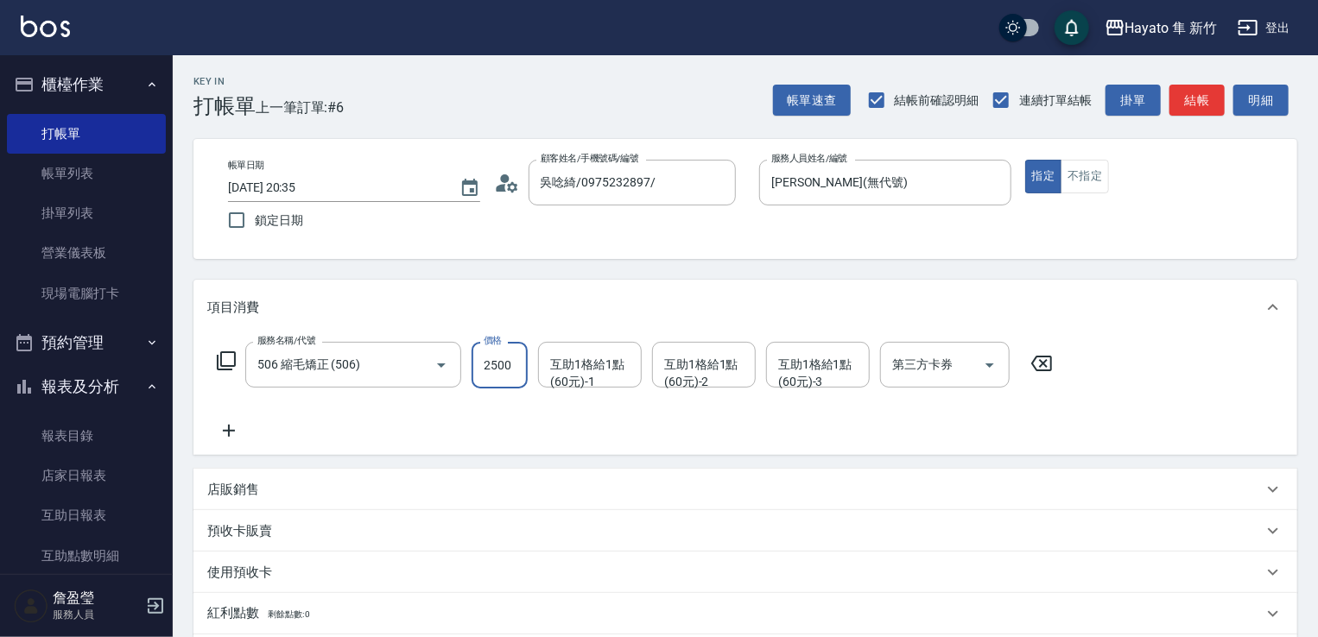
click at [487, 369] on input "2500" at bounding box center [500, 365] width 56 height 47
type input "1980"
click at [291, 427] on div "服務名稱/代號 506 縮毛矯正 (506) 服務名稱/代號 價格 1980 價格 互助1格給1點(60元)-1 互助1格給1點(60元)-1 互助1格給1點…" at bounding box center [635, 391] width 856 height 99
click at [226, 427] on icon at bounding box center [228, 431] width 43 height 21
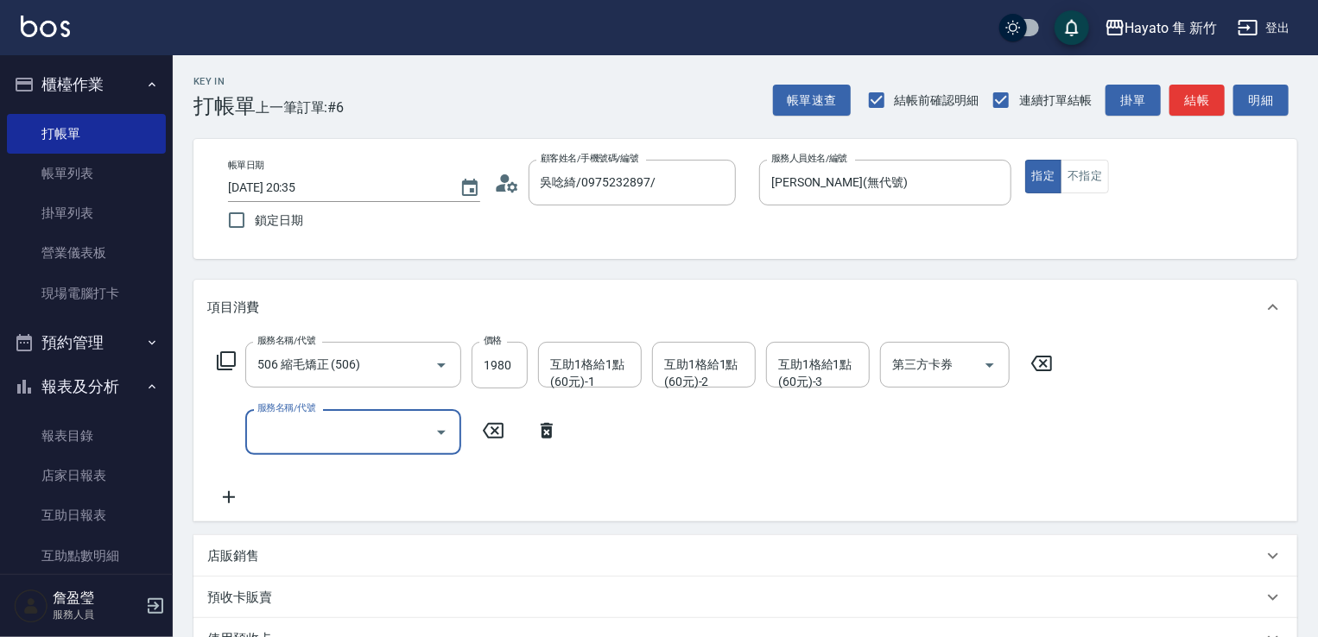
click at [256, 425] on input "服務名稱/代號" at bounding box center [340, 432] width 174 height 30
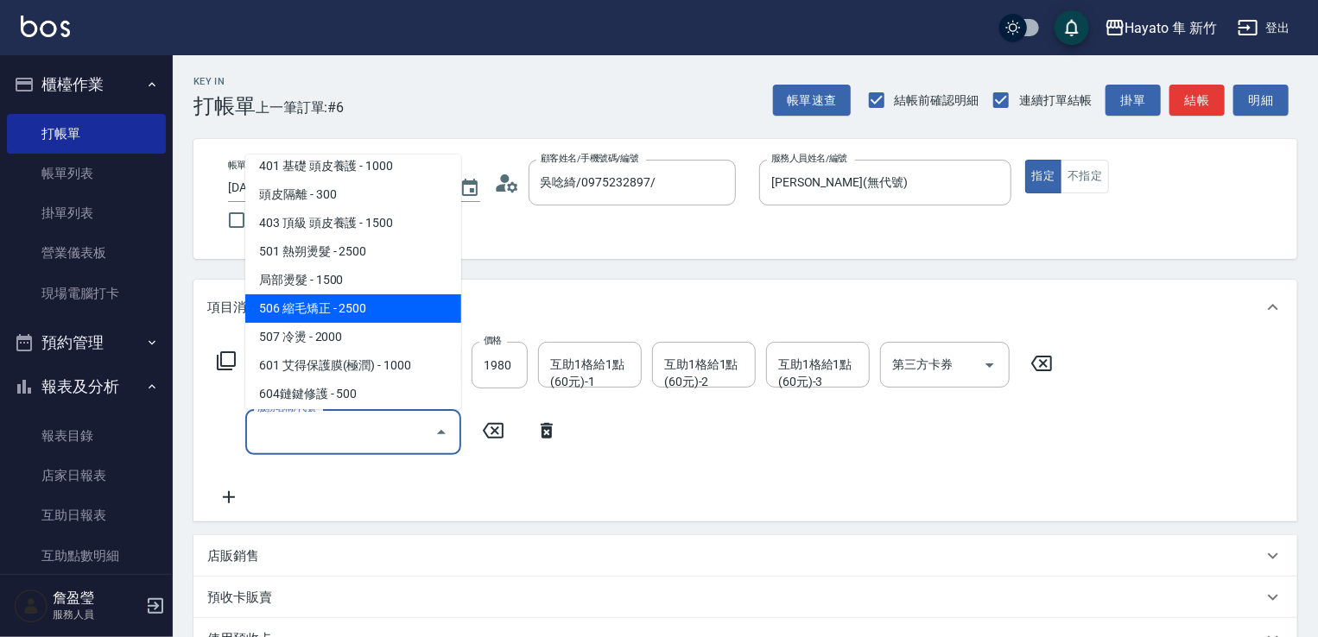
scroll to position [173, 0]
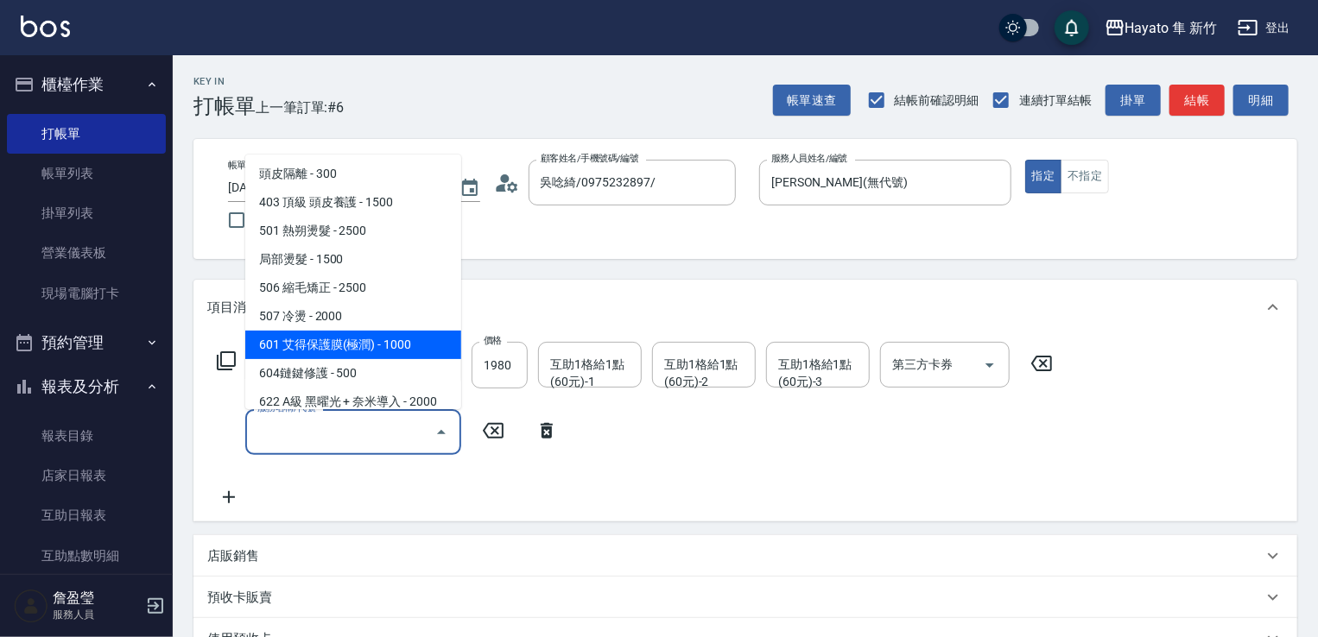
click at [326, 339] on span "601 艾得保護膜(極潤) - 1000" at bounding box center [353, 345] width 216 height 28
type input "601 艾得保護膜(極潤)(601)"
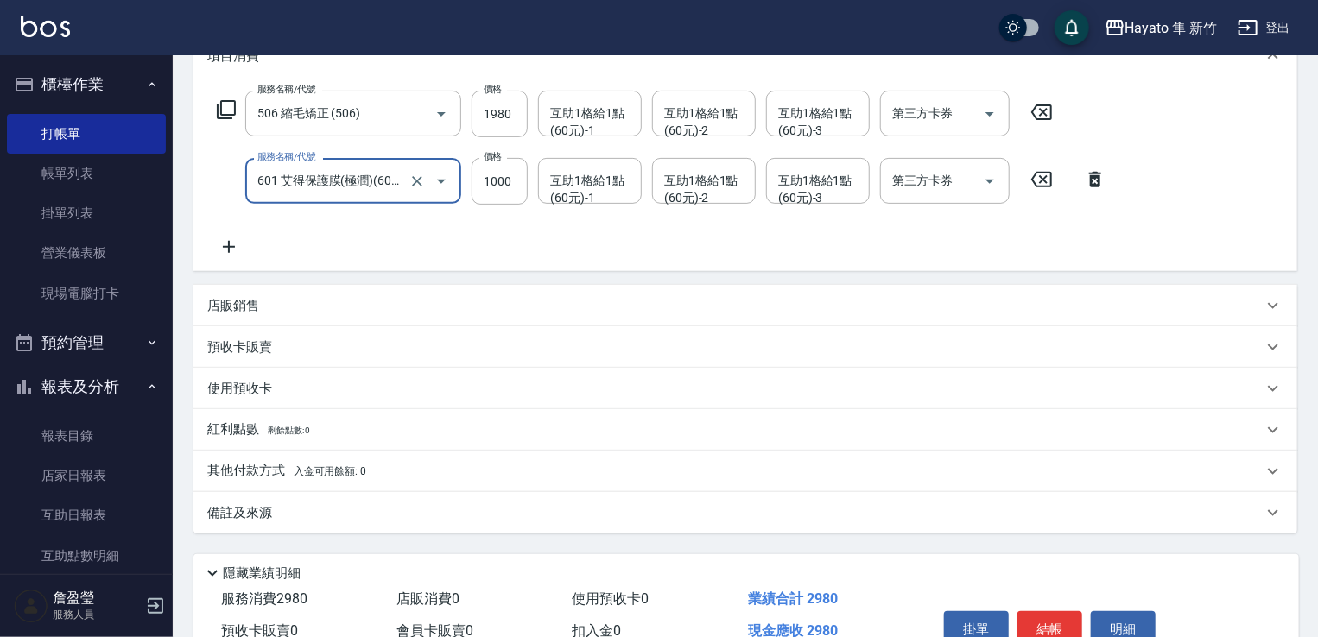
scroll to position [259, 0]
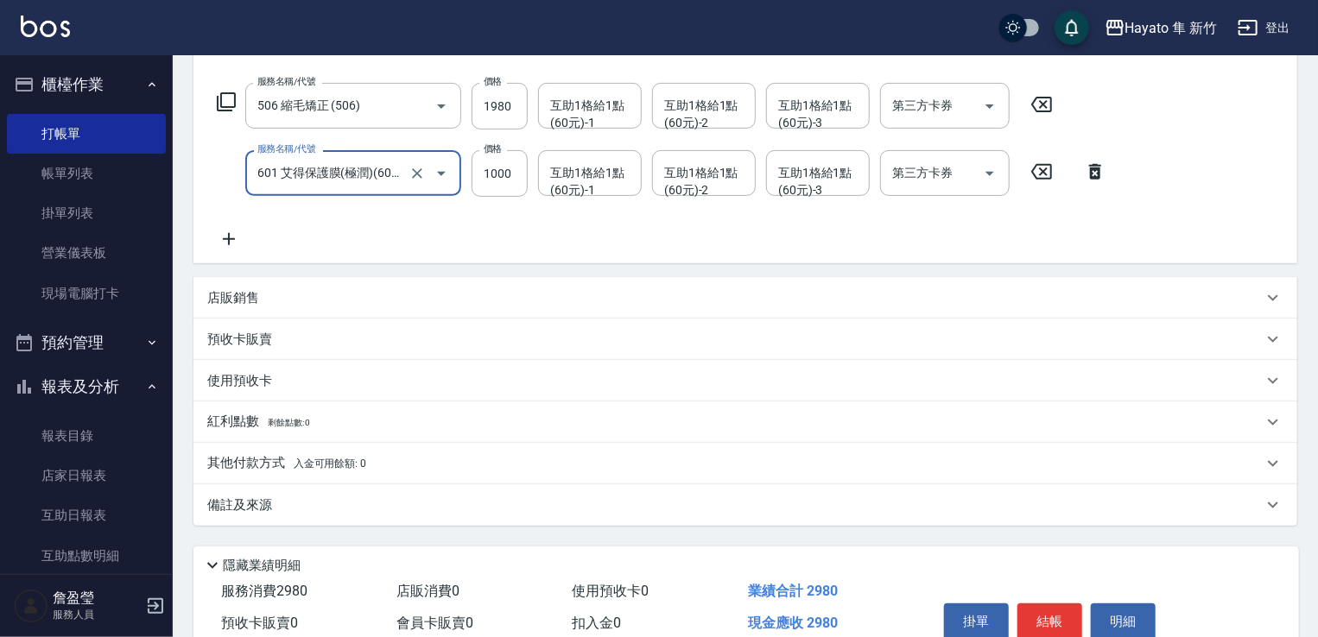
click at [241, 280] on div "店販銷售" at bounding box center [745, 297] width 1104 height 41
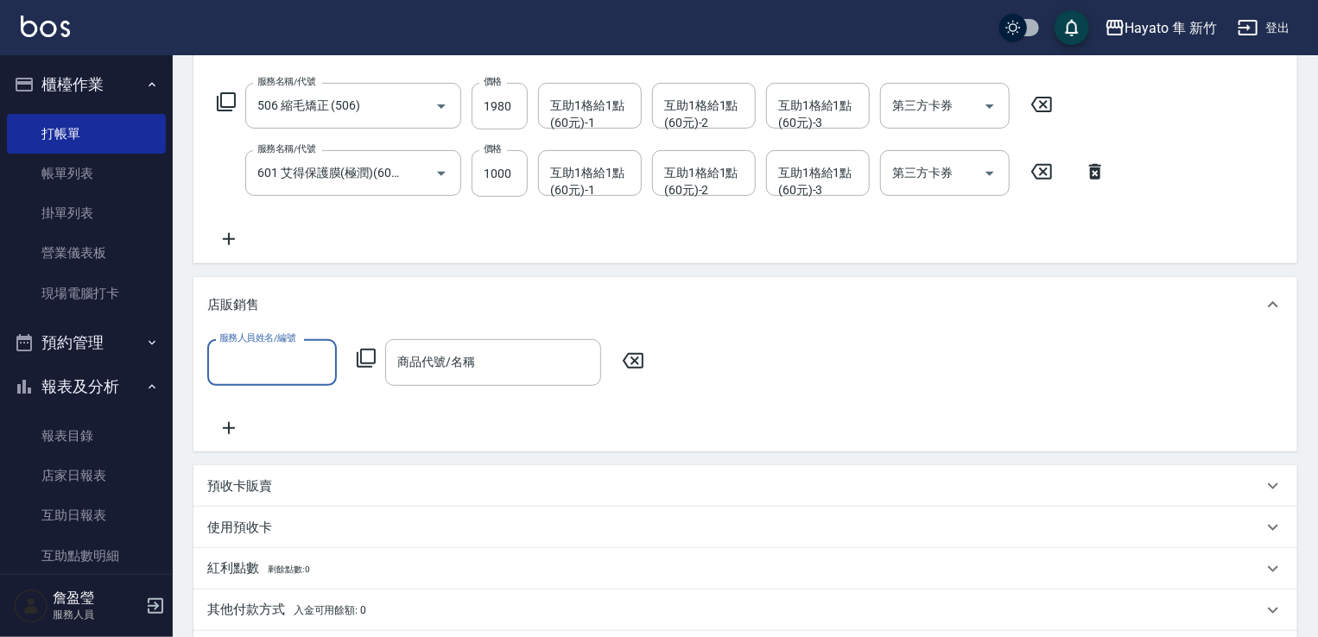
scroll to position [0, 0]
click at [267, 349] on input "服務人員姓名/編號" at bounding box center [272, 362] width 114 height 30
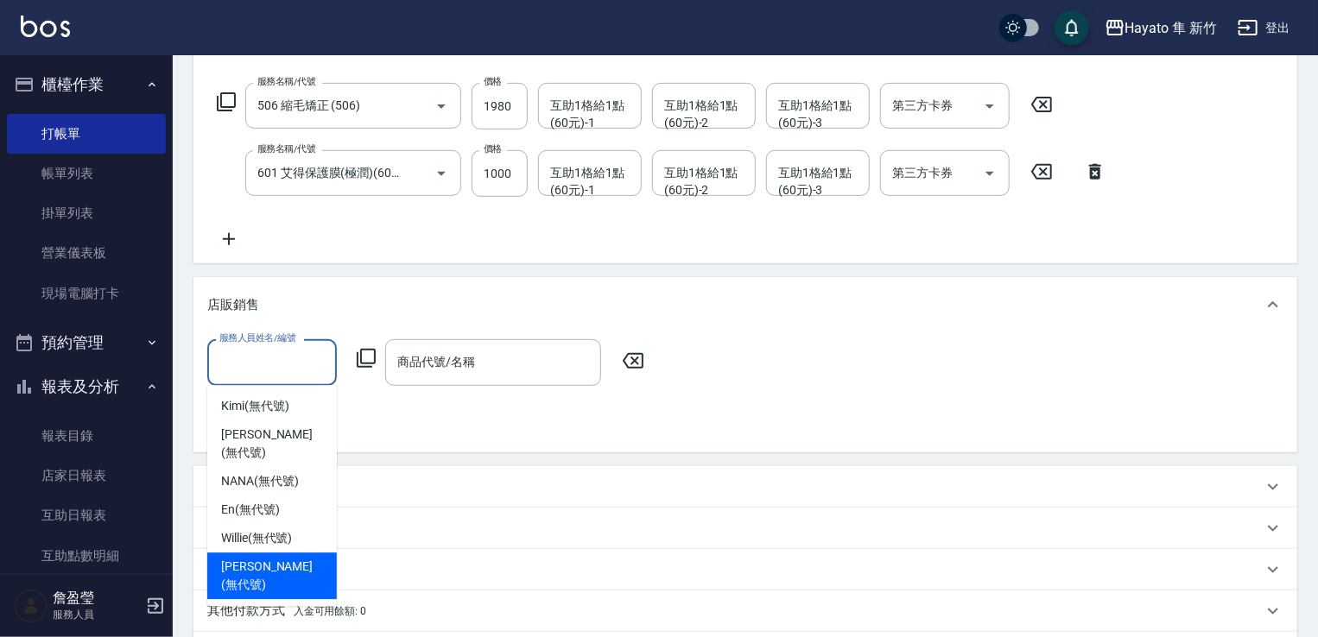
drag, startPoint x: 269, startPoint y: 550, endPoint x: 454, endPoint y: 386, distance: 247.2
click at [294, 553] on div "[PERSON_NAME] (無代號)" at bounding box center [272, 576] width 130 height 47
type input "[PERSON_NAME](無代號)"
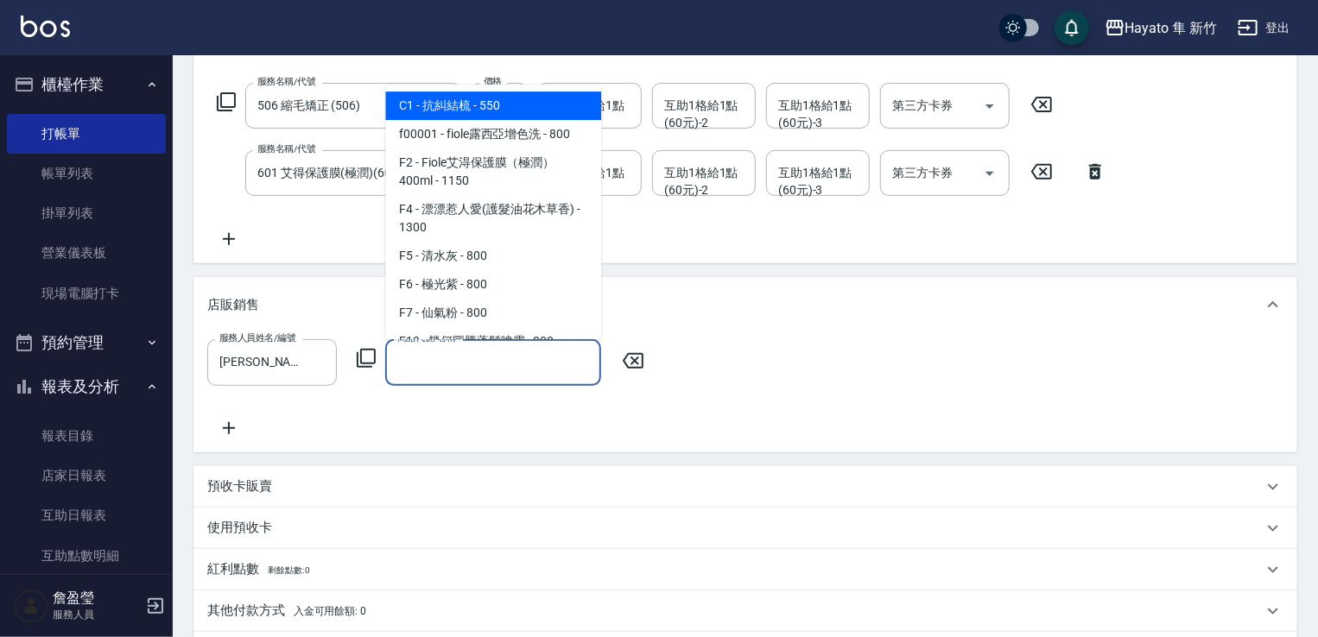
click at [467, 364] on input "商品代號/名稱" at bounding box center [493, 362] width 200 height 30
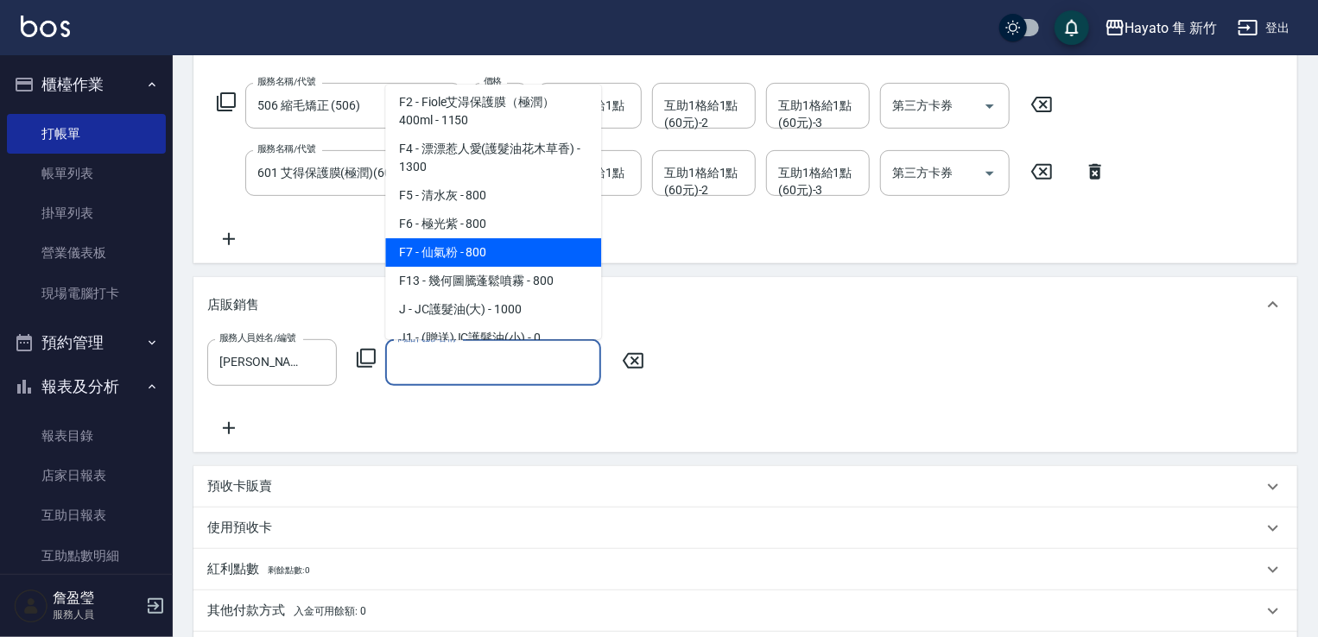
scroll to position [86, 0]
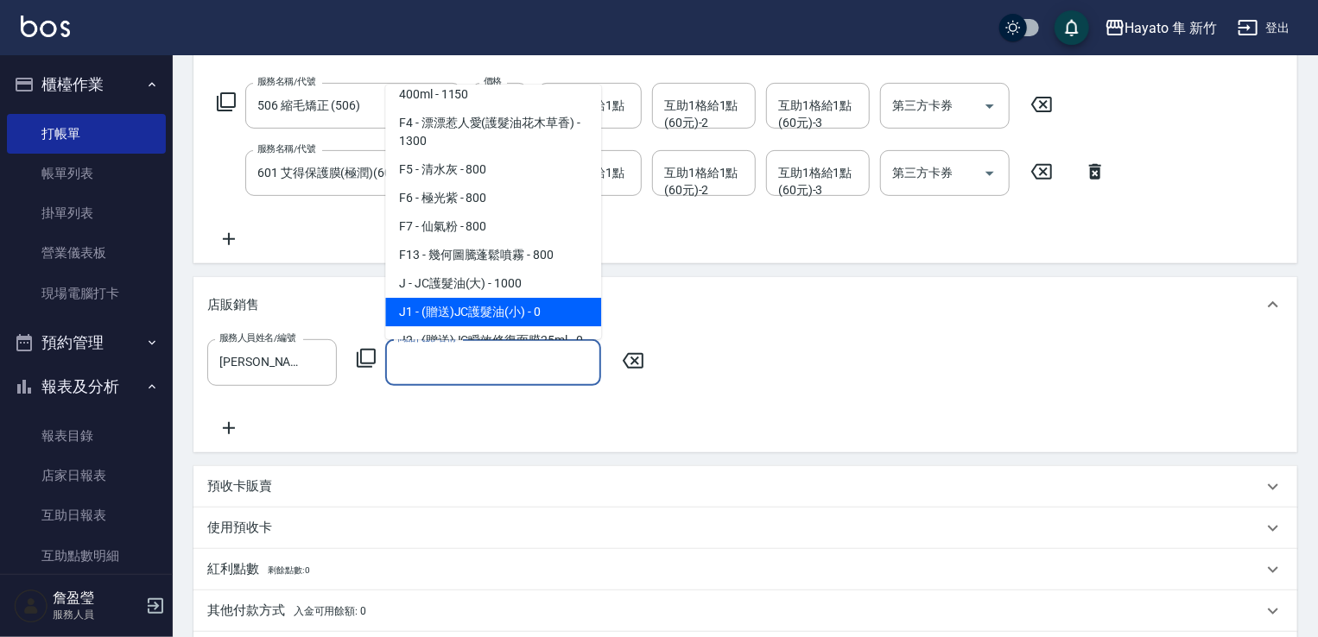
click at [474, 305] on span "J1 - (贈送)JC護髮油(小) - 0" at bounding box center [493, 312] width 216 height 28
type input "(贈送)JC護髮油(小)"
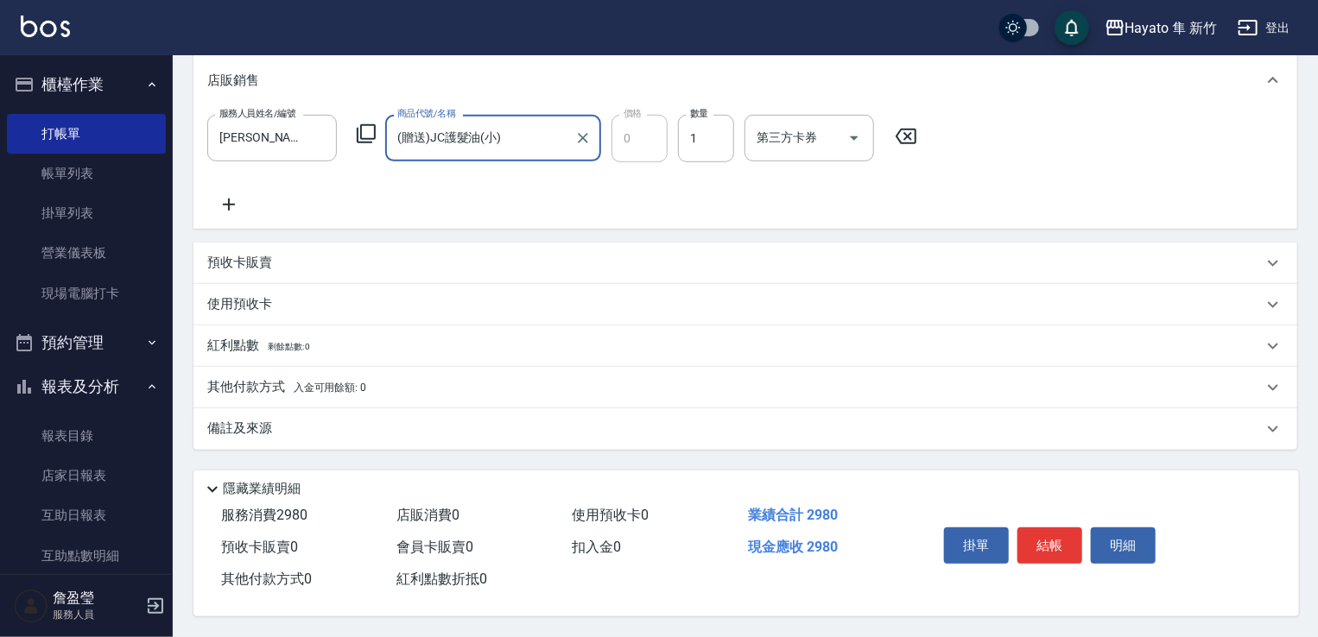
scroll to position [489, 0]
click at [364, 425] on div "備註及來源" at bounding box center [734, 429] width 1055 height 18
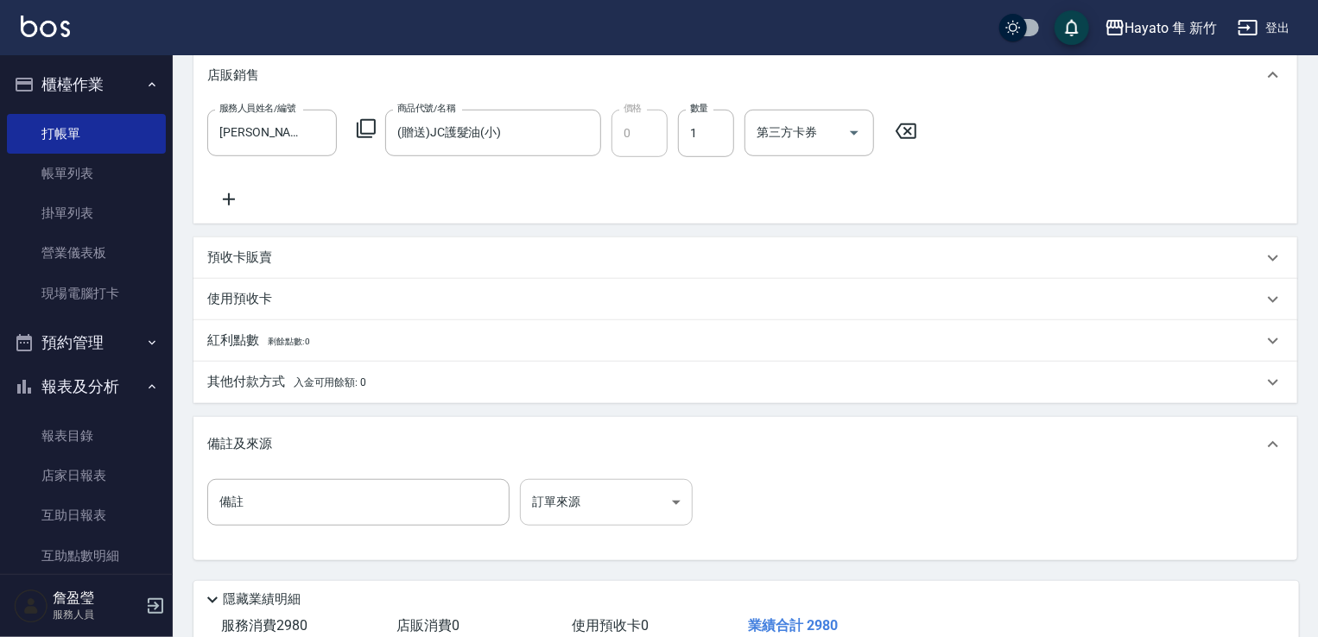
click at [588, 500] on body "Hayato 隼 新竹 登出 櫃檯作業 打帳單 帳單列表 掛單列表 營業儀表板 現場電腦打卡 預約管理 預約管理 報表及分析 報表目錄 店家日報表 互助日報表…" at bounding box center [659, 129] width 1318 height 1237
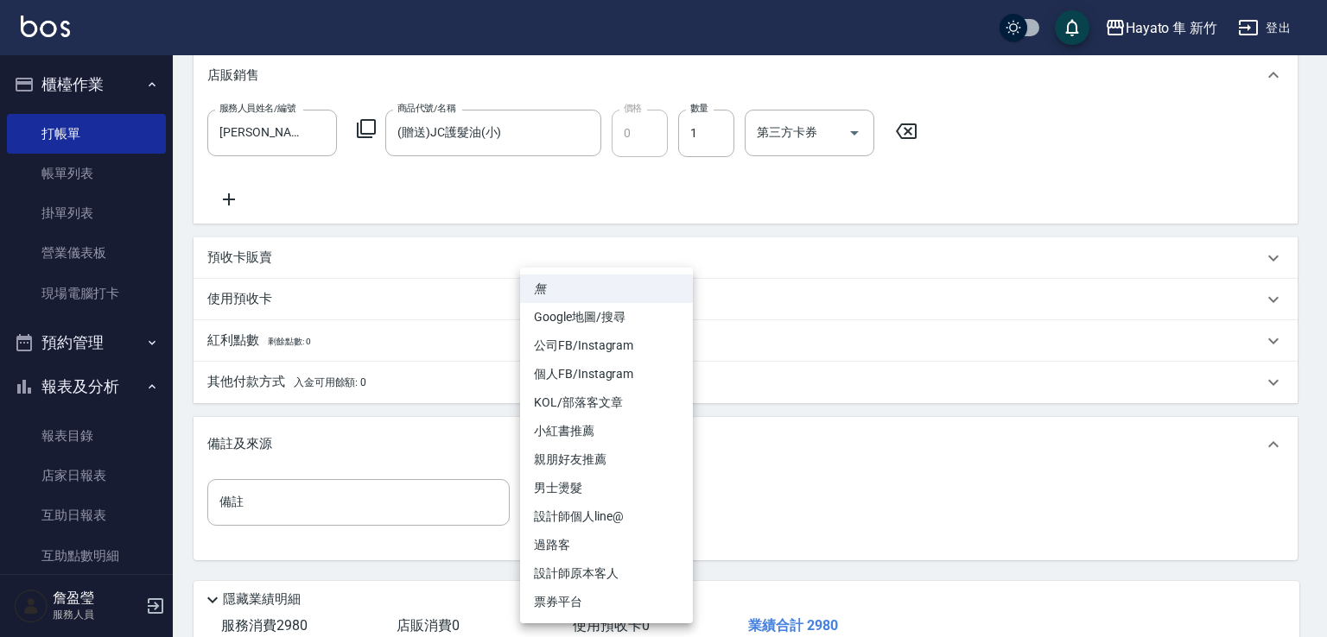
click at [585, 457] on li "親朋好友推薦" at bounding box center [606, 460] width 173 height 28
type input "親朋好友推薦"
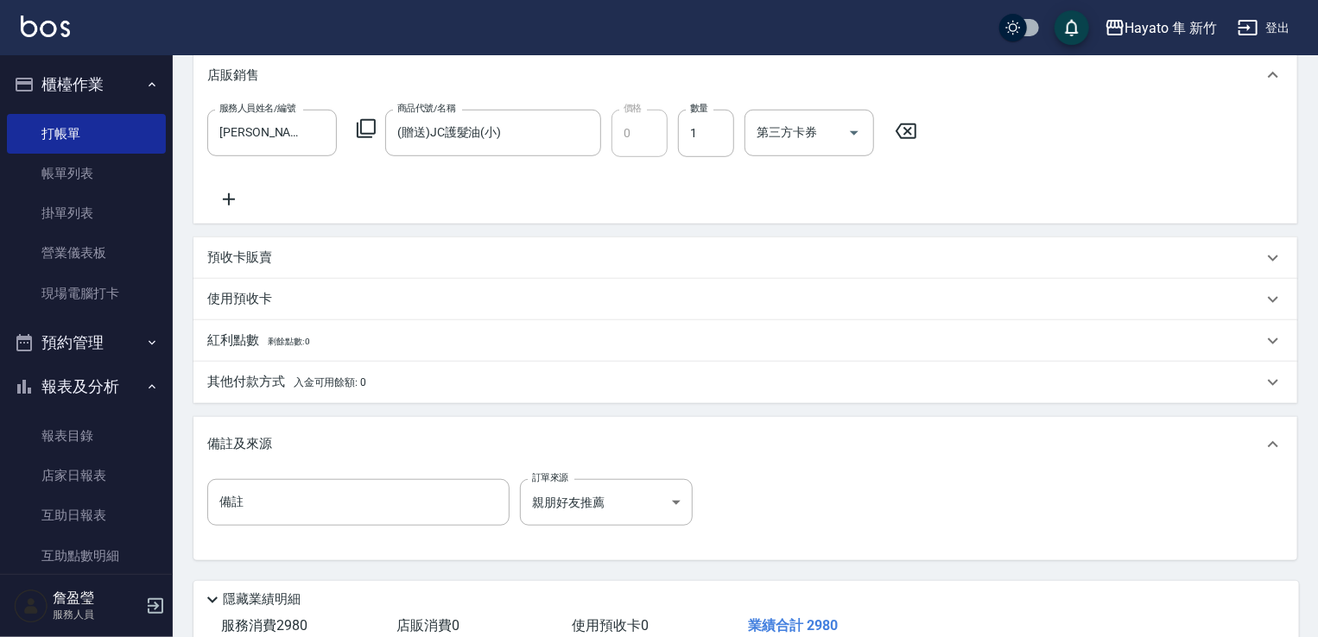
click at [347, 377] on span "入金可用餘額: 0" at bounding box center [330, 383] width 73 height 12
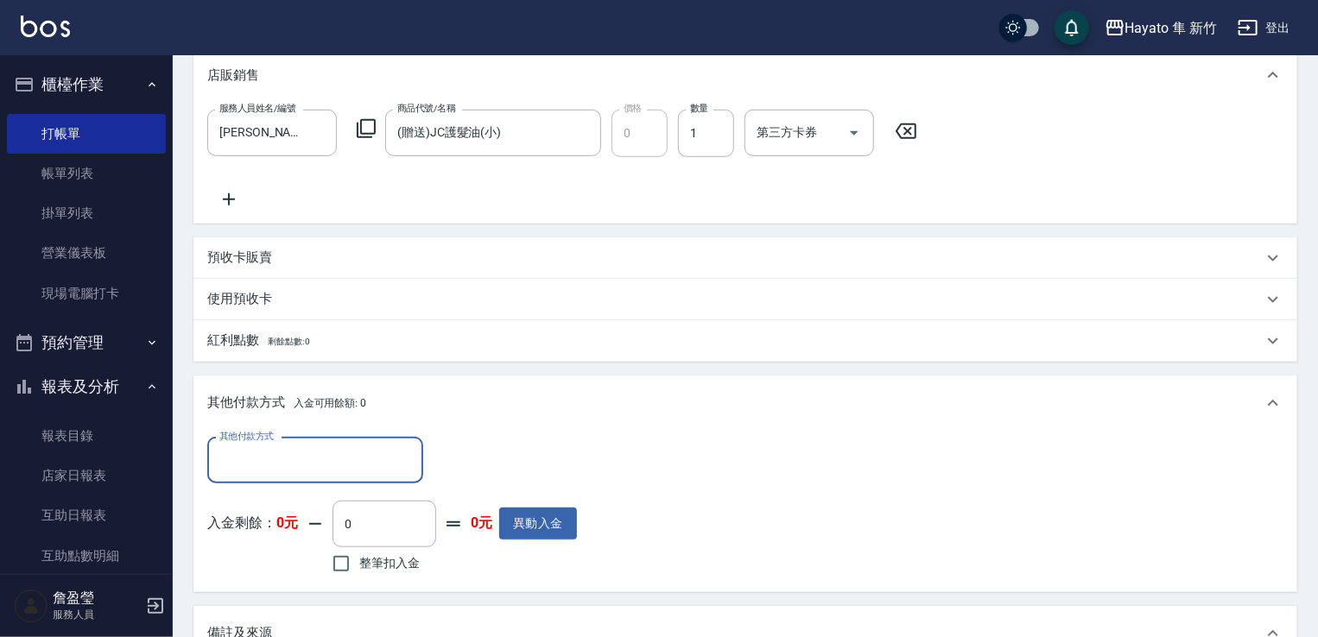
scroll to position [0, 0]
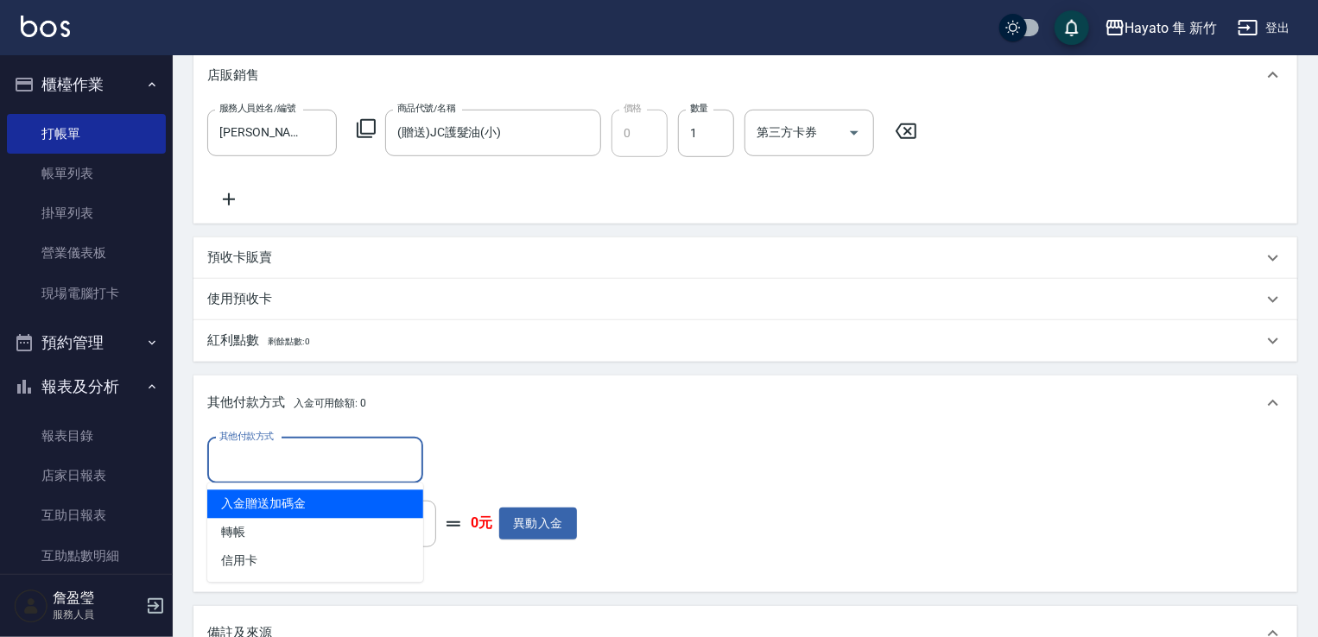
click at [308, 461] on input "其他付款方式" at bounding box center [315, 461] width 200 height 30
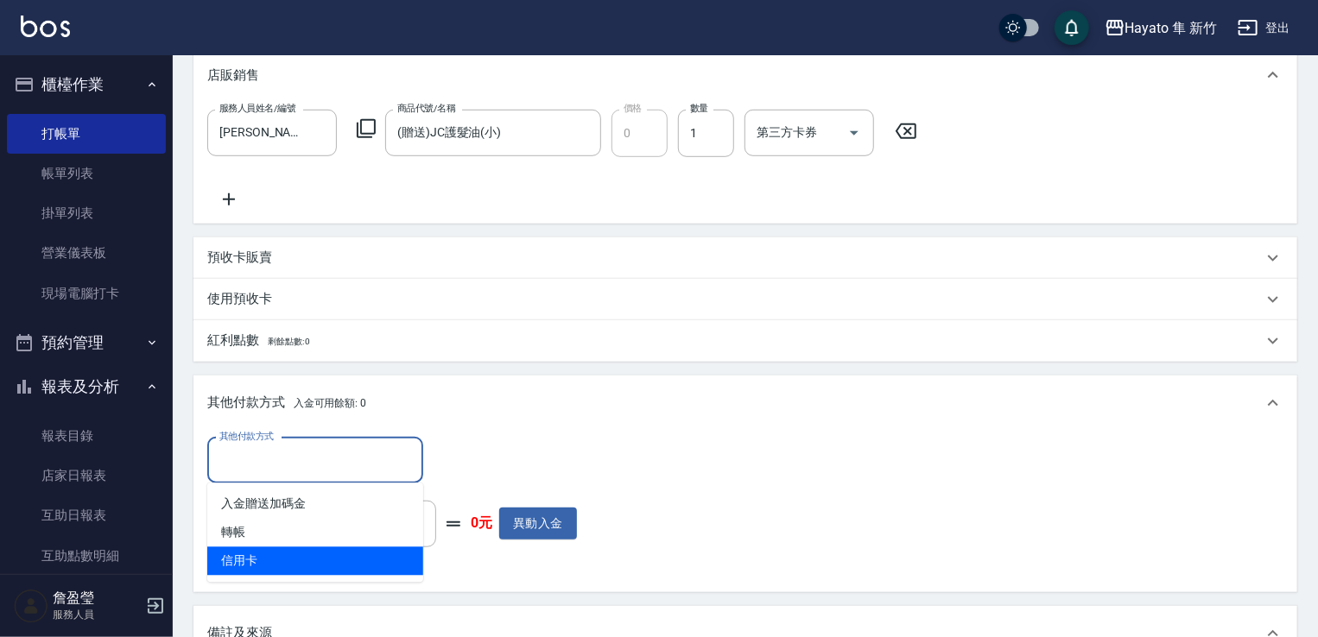
click at [264, 559] on span "信用卡" at bounding box center [315, 562] width 216 height 28
type input "信用卡"
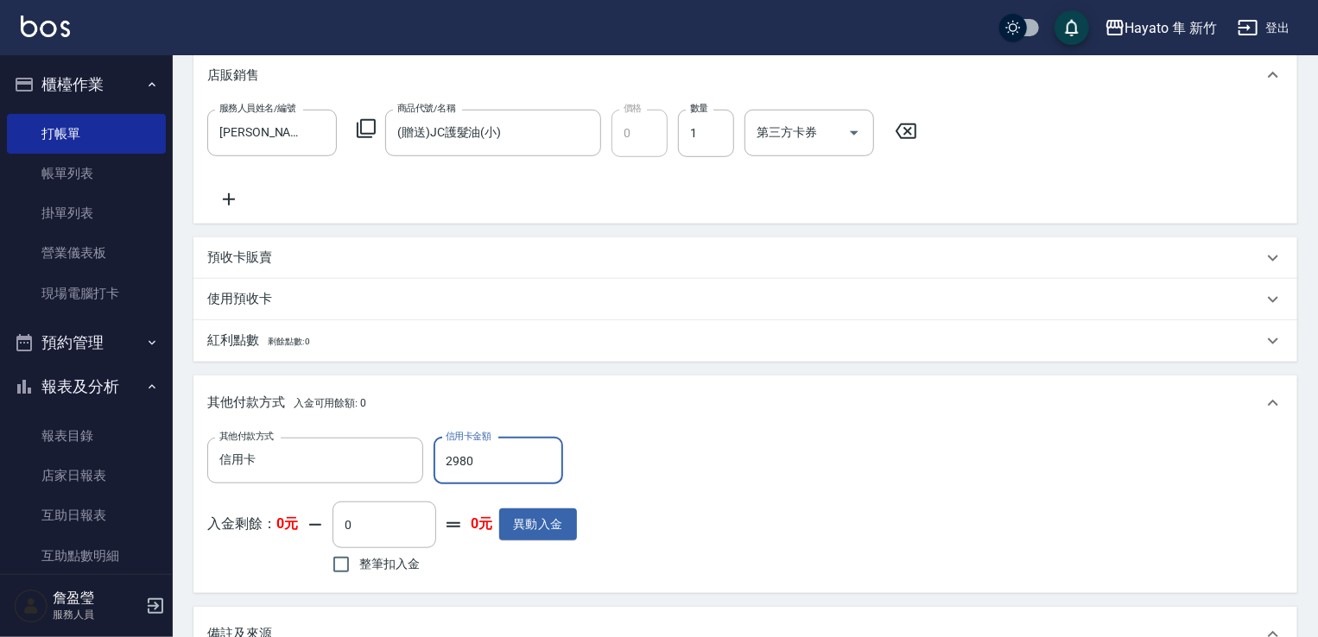
type input "2980"
click at [830, 496] on div "其他付款方式 信用卡 其他付款方式 信用卡金額 2980 信用卡金額 入金剩餘： 0元 0 ​ 整筆扣入金 0元 異動入金" at bounding box center [745, 509] width 1076 height 142
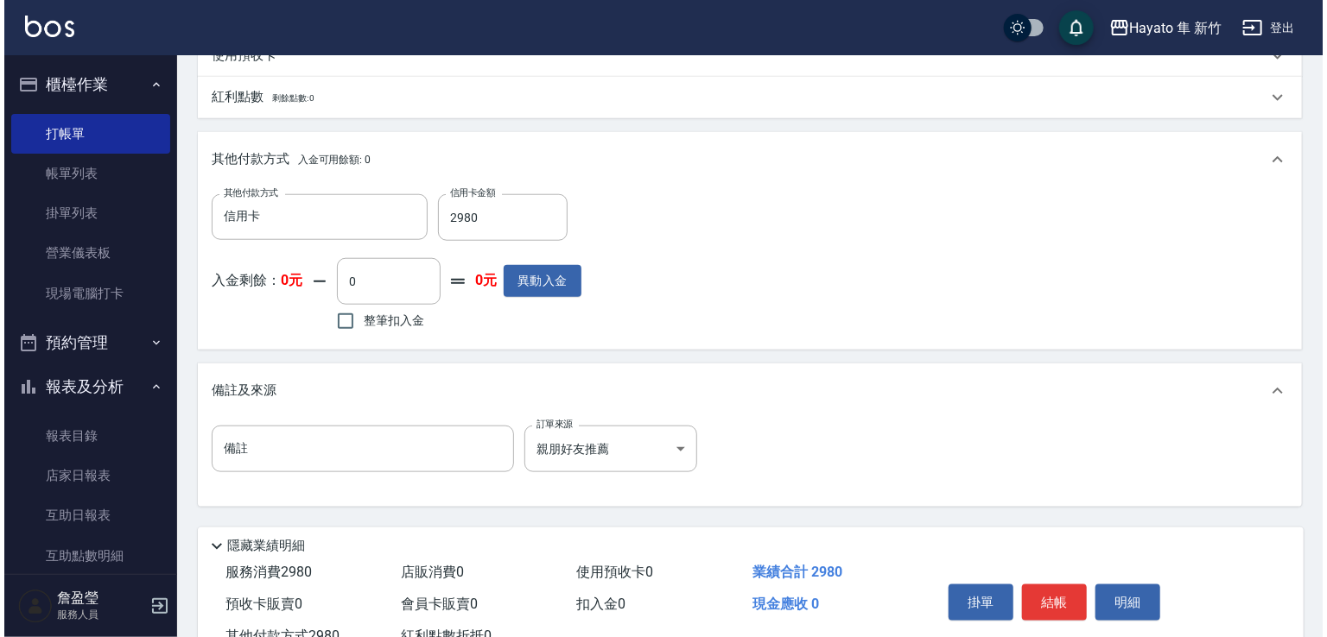
scroll to position [795, 0]
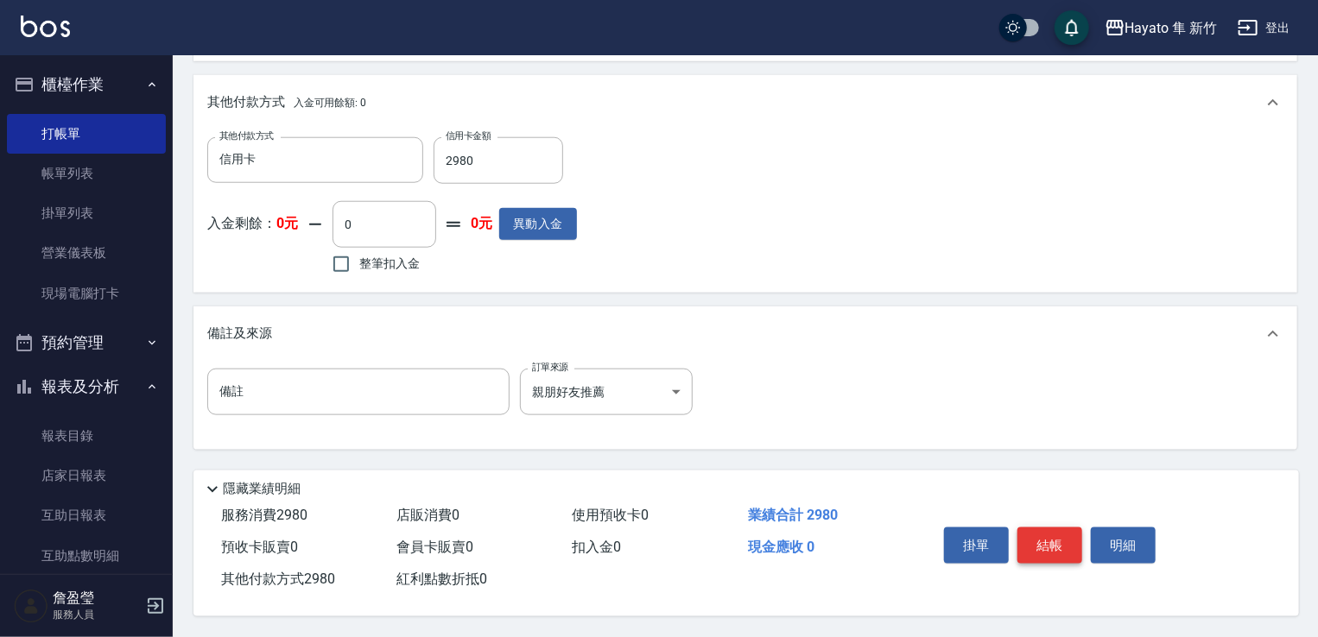
click at [1054, 533] on button "結帳" at bounding box center [1049, 546] width 65 height 36
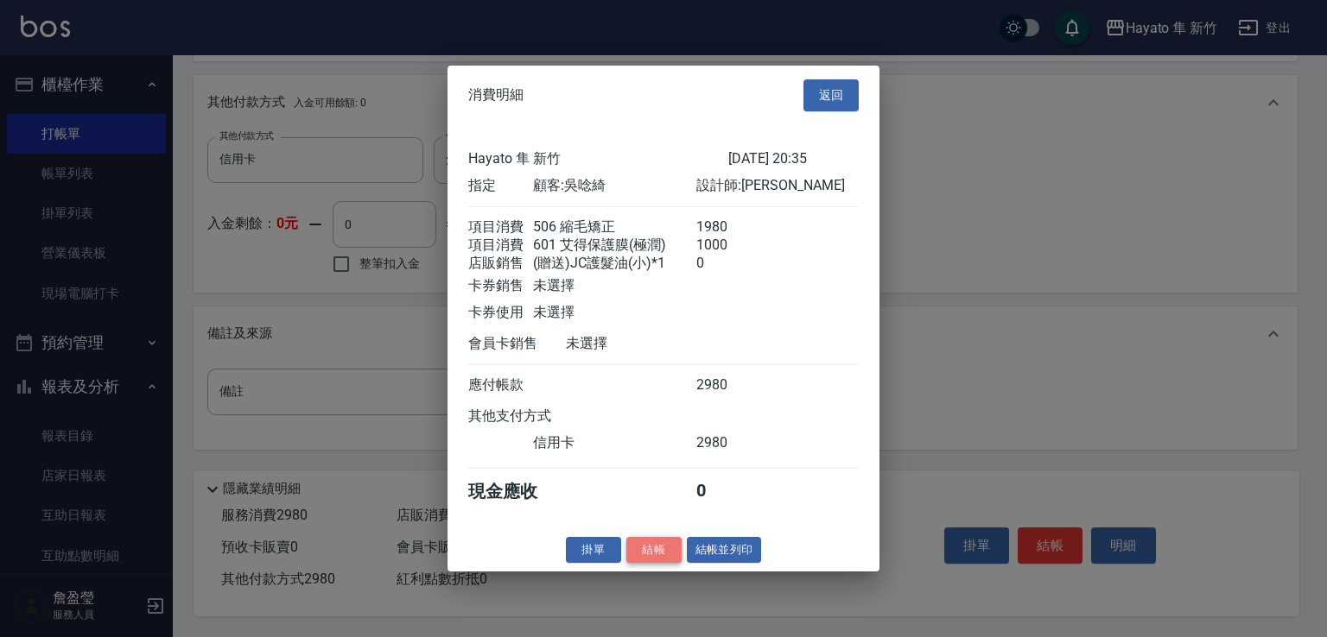
drag, startPoint x: 652, startPoint y: 554, endPoint x: 744, endPoint y: 573, distance: 93.7
click at [653, 554] on button "結帳" at bounding box center [653, 549] width 55 height 27
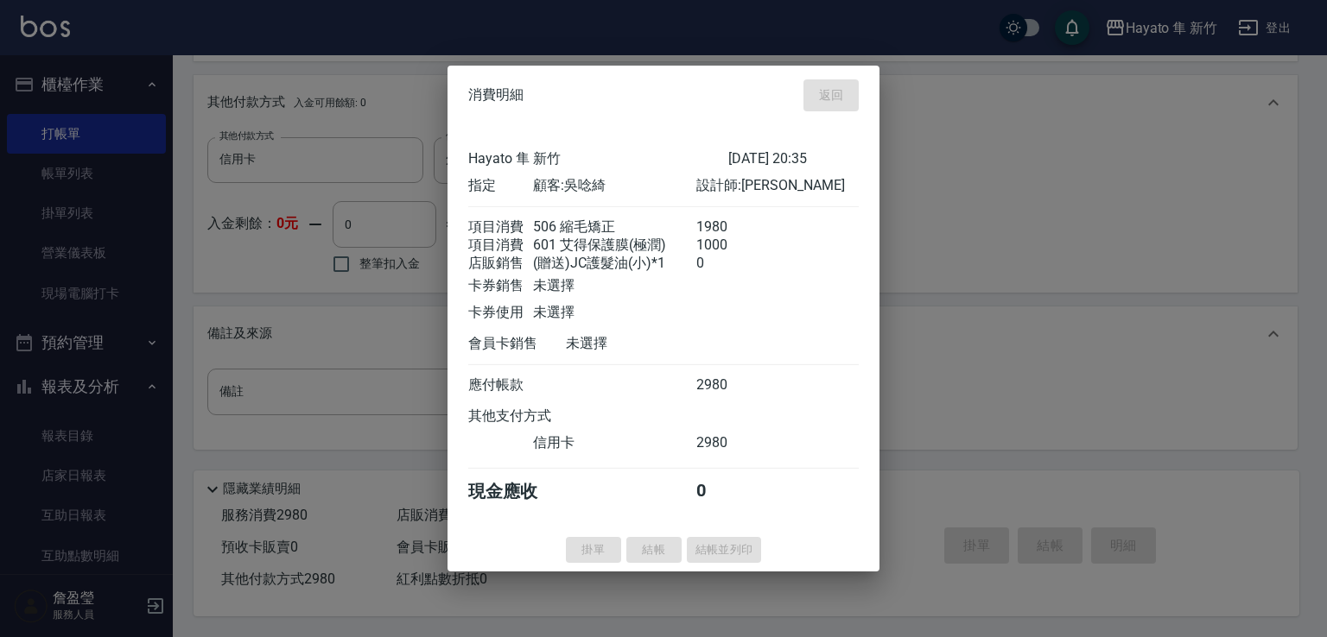
type input "[DATE] 20:37"
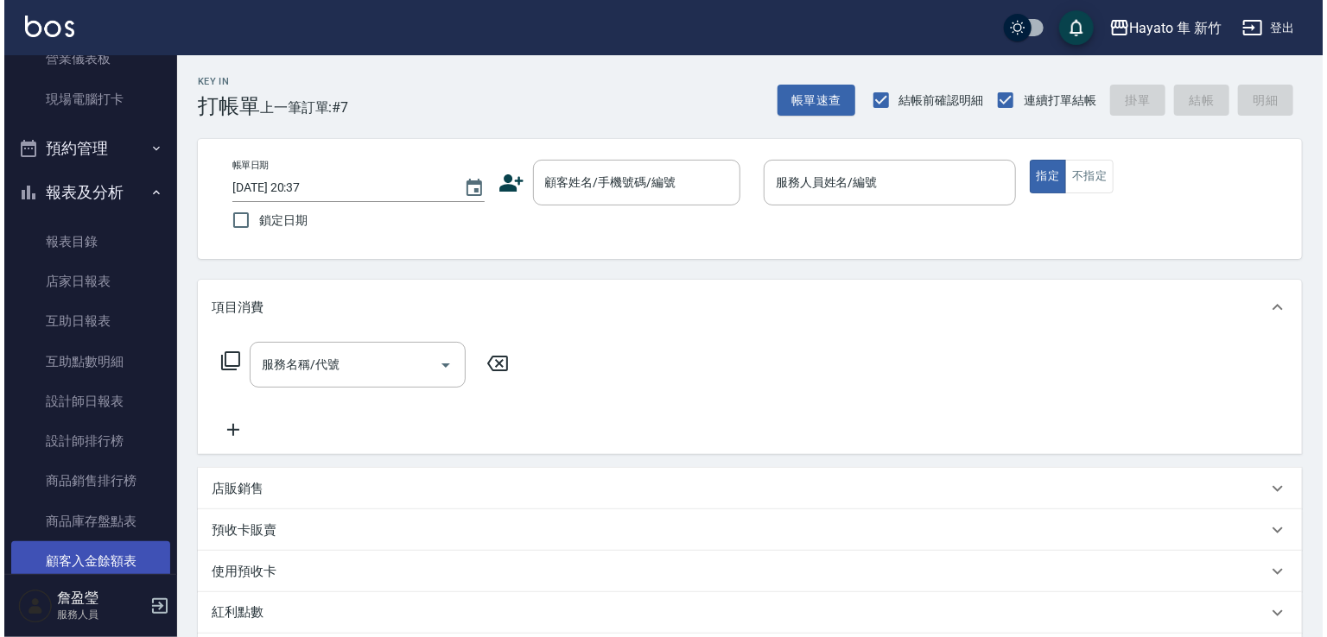
scroll to position [259, 0]
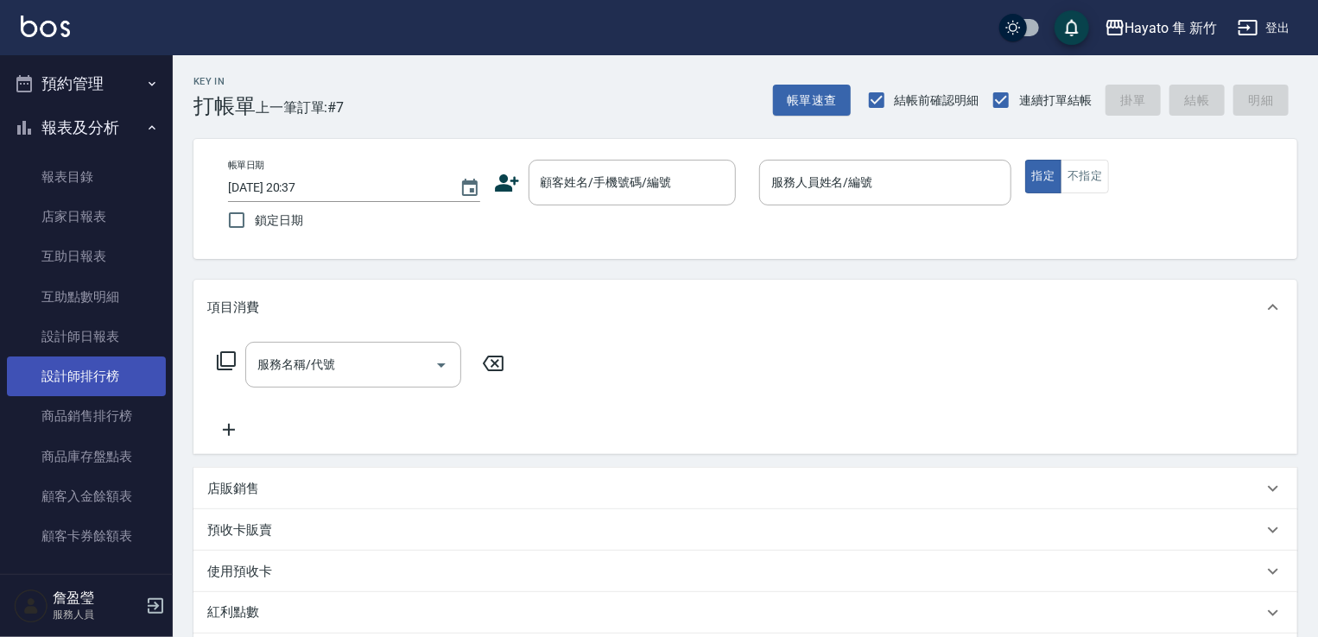
click at [90, 366] on link "設計師排行榜" at bounding box center [86, 377] width 159 height 40
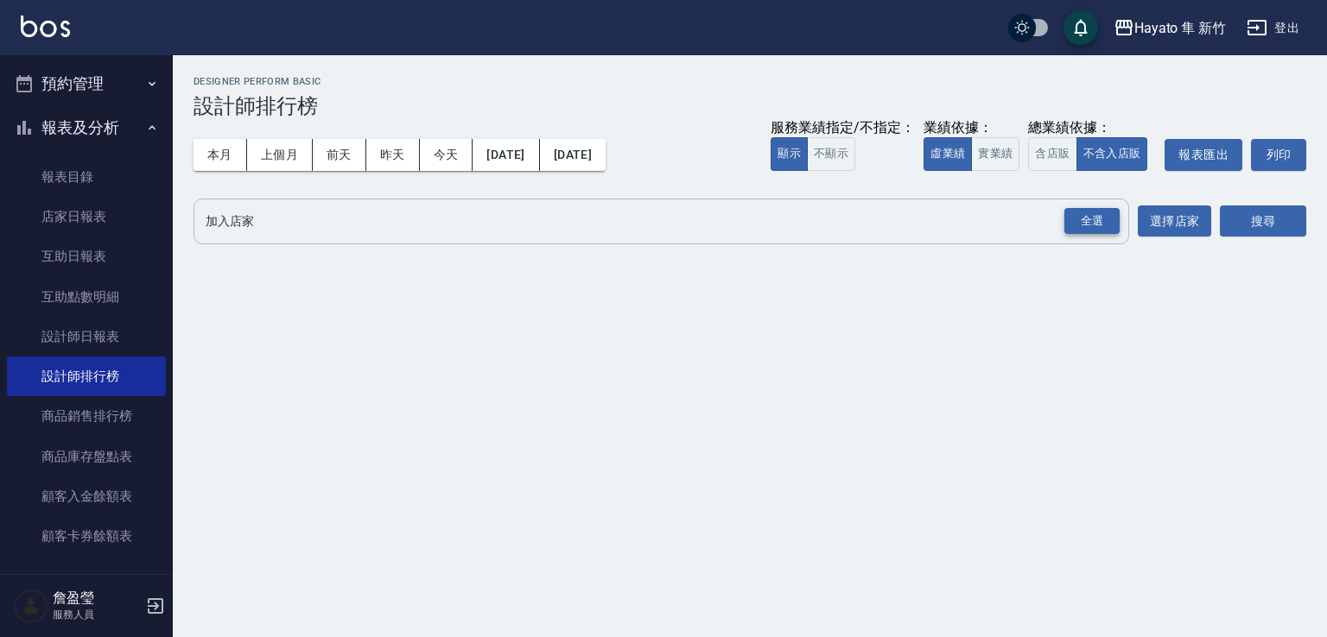
click at [1103, 222] on div "全選" at bounding box center [1091, 221] width 55 height 27
click at [1254, 222] on button "搜尋" at bounding box center [1262, 222] width 86 height 32
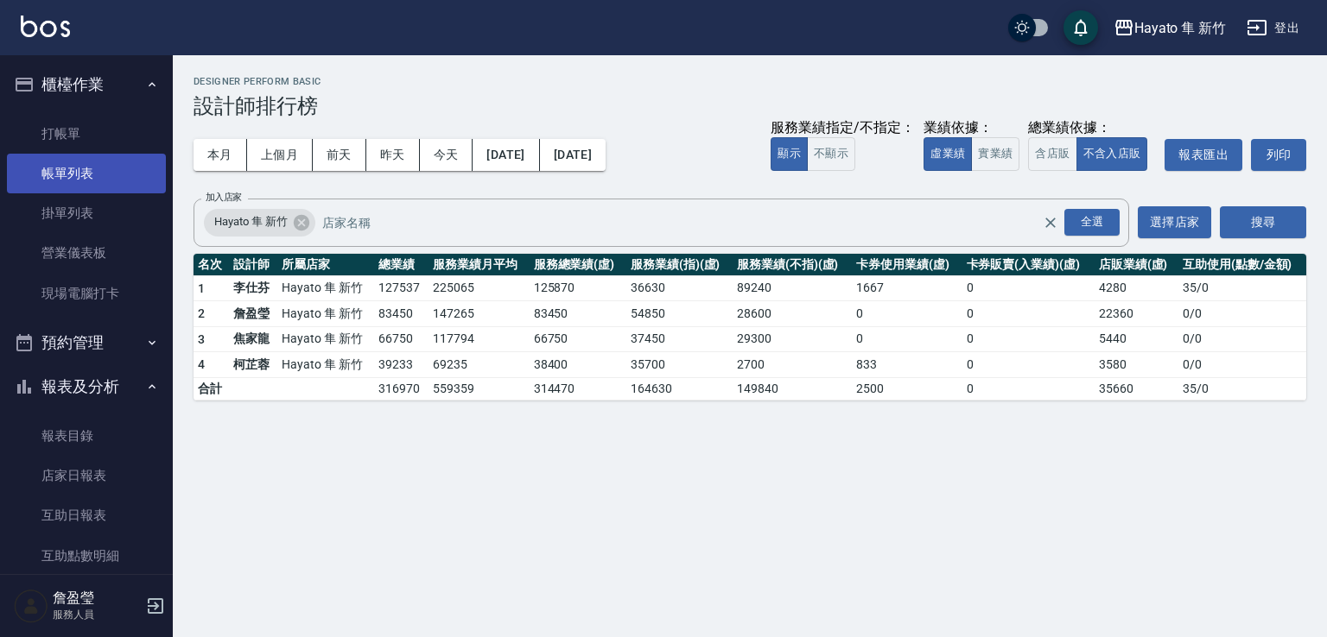
click at [64, 176] on link "帳單列表" at bounding box center [86, 174] width 159 height 40
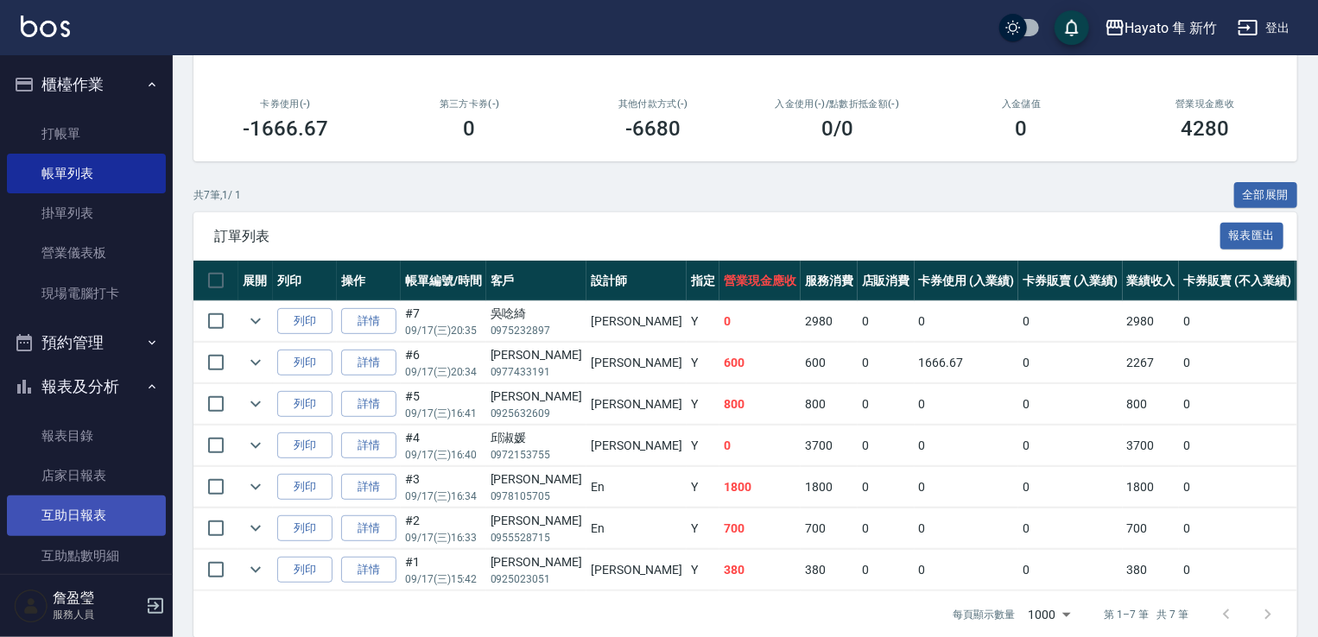
scroll to position [86, 0]
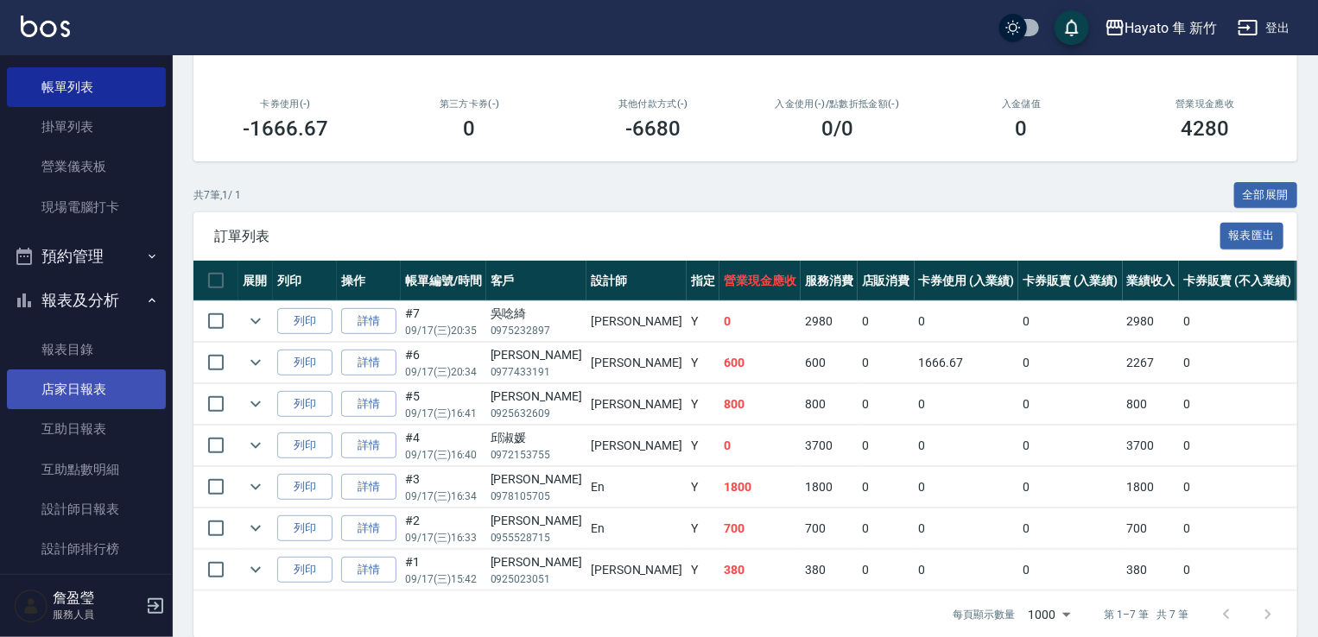
click at [70, 388] on link "店家日報表" at bounding box center [86, 390] width 159 height 40
